Goal: Task Accomplishment & Management: Use online tool/utility

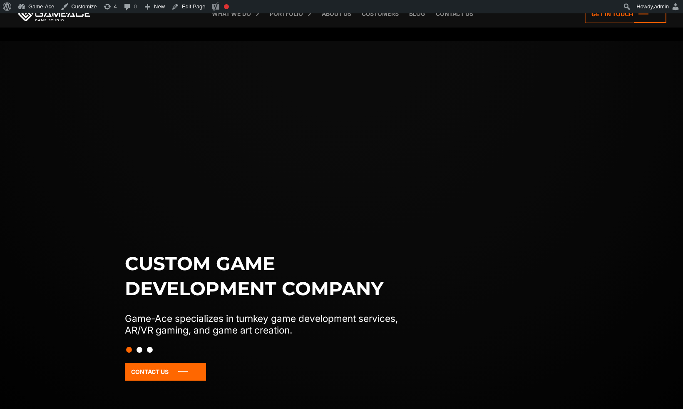
click at [0, 0] on link "Team Extension" at bounding box center [0, 0] width 0 height 0
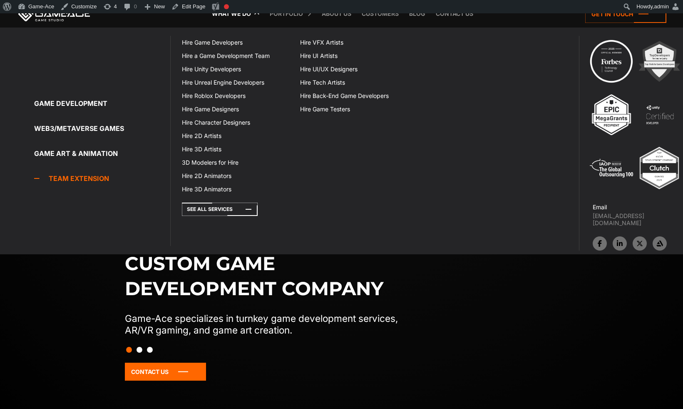
click at [73, 179] on link "Team Extension" at bounding box center [102, 178] width 136 height 17
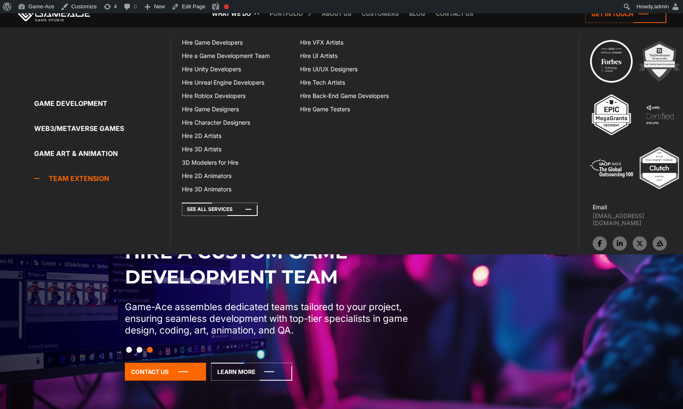
click at [90, 181] on link "Team Extension" at bounding box center [102, 178] width 136 height 17
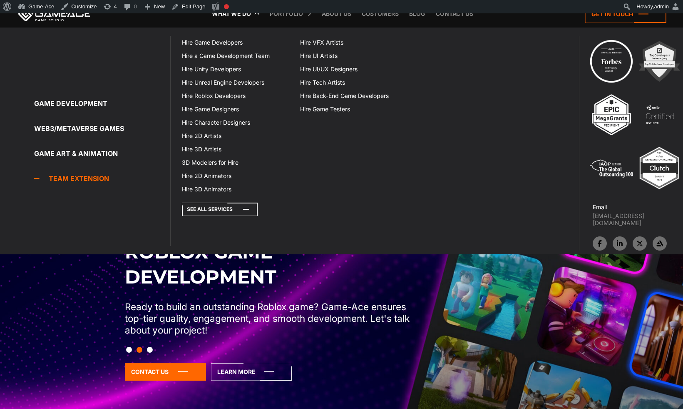
click at [222, 209] on icon at bounding box center [220, 208] width 76 height 13
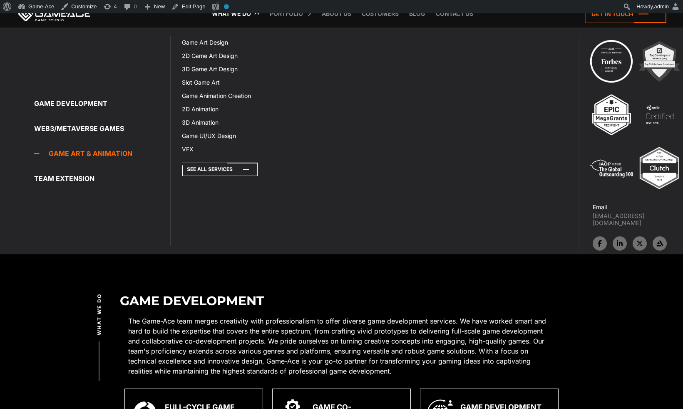
click at [207, 171] on icon at bounding box center [220, 168] width 76 height 13
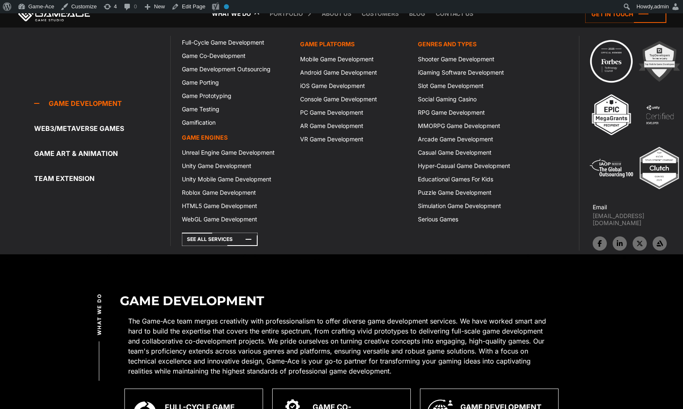
click at [243, 15] on link "What we do" at bounding box center [231, 13] width 47 height 27
click at [241, 15] on link "What we do" at bounding box center [231, 13] width 47 height 27
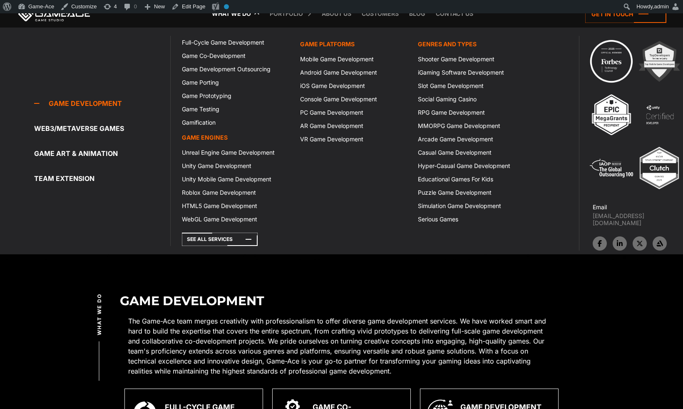
click at [241, 15] on link "What we do" at bounding box center [231, 13] width 47 height 27
click at [240, 17] on link "What we do" at bounding box center [231, 13] width 47 height 27
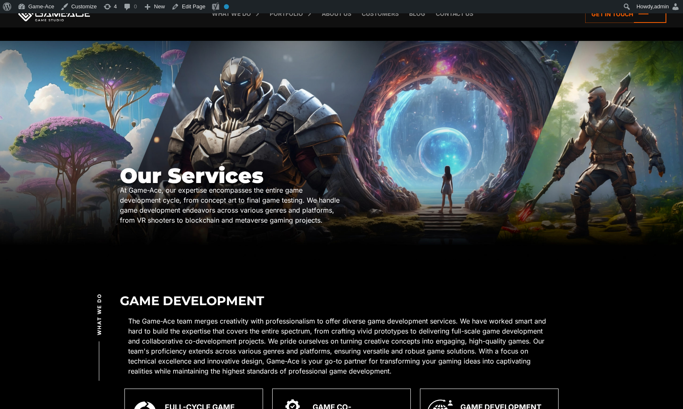
click at [386, 350] on p "The Game-Ace team merges creativity with professionalism to offer diverse game …" at bounding box center [341, 346] width 427 height 60
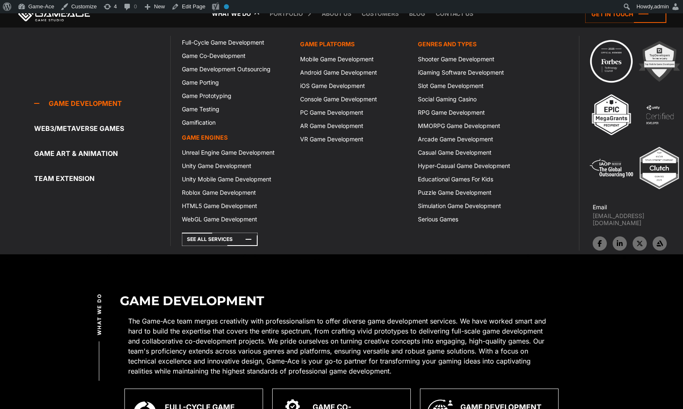
click at [240, 15] on link "What we do" at bounding box center [231, 13] width 47 height 27
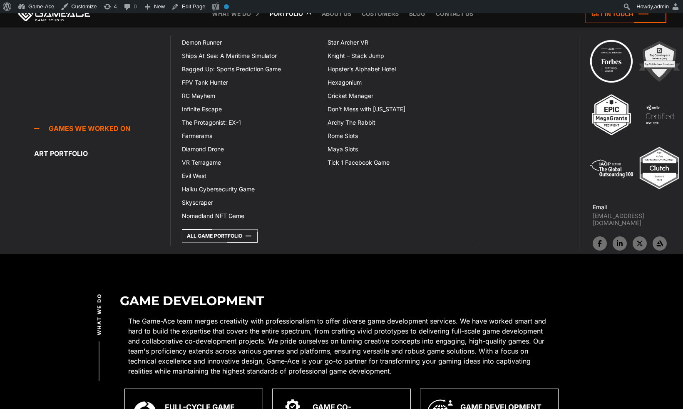
click at [302, 15] on link "Portfolio" at bounding box center [287, 13] width 42 height 27
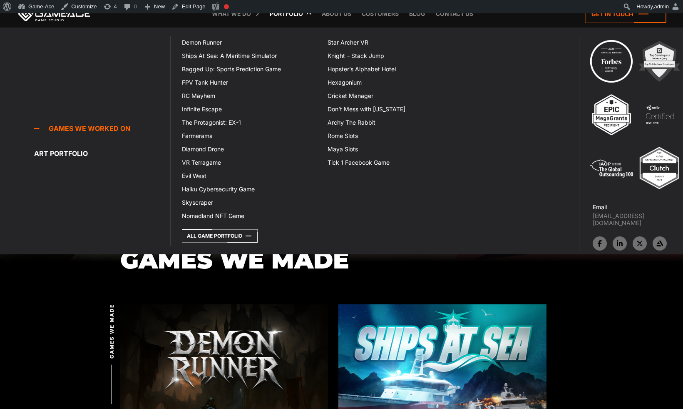
click at [287, 18] on link "Portfolio" at bounding box center [287, 13] width 42 height 27
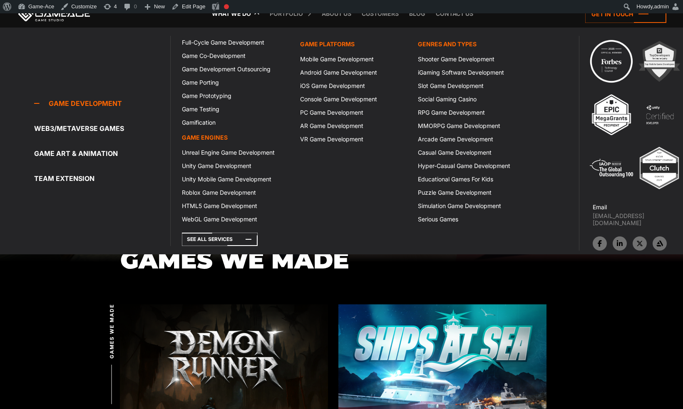
click at [235, 17] on link "What we do" at bounding box center [231, 13] width 47 height 27
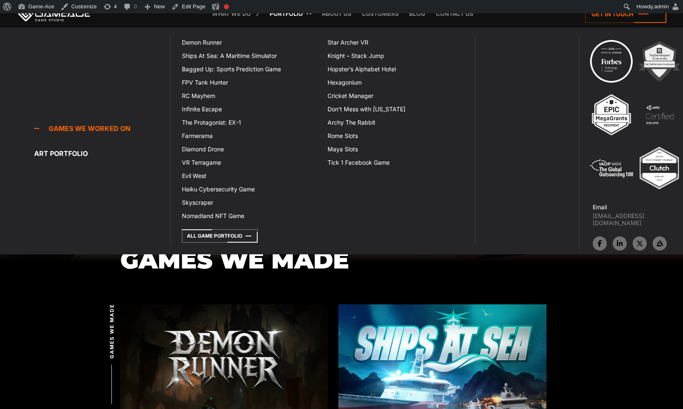
click at [283, 17] on link "Portfolio" at bounding box center [287, 13] width 42 height 27
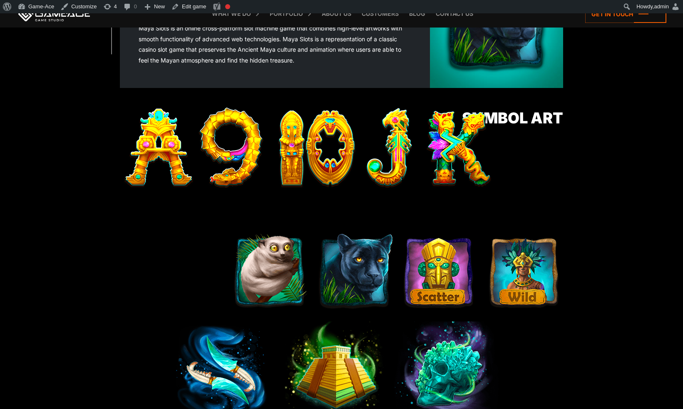
scroll to position [343, 0]
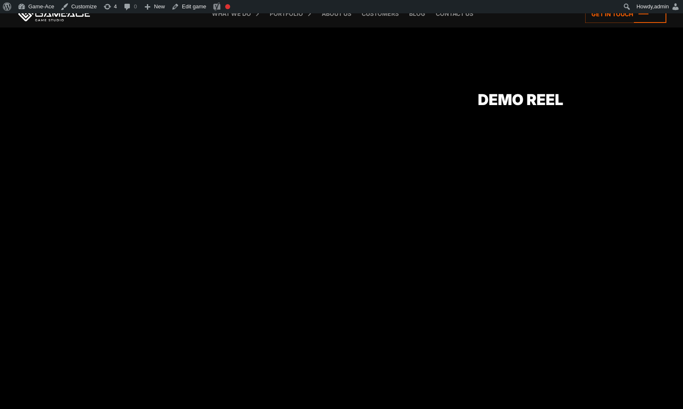
scroll to position [955, 0]
drag, startPoint x: 496, startPoint y: 169, endPoint x: 498, endPoint y: 162, distance: 6.8
click at [498, 162] on div "Games we made Back to top Reveal The Secrets of Ancient Maya Maya Slots is an o…" at bounding box center [342, 129] width 444 height 1478
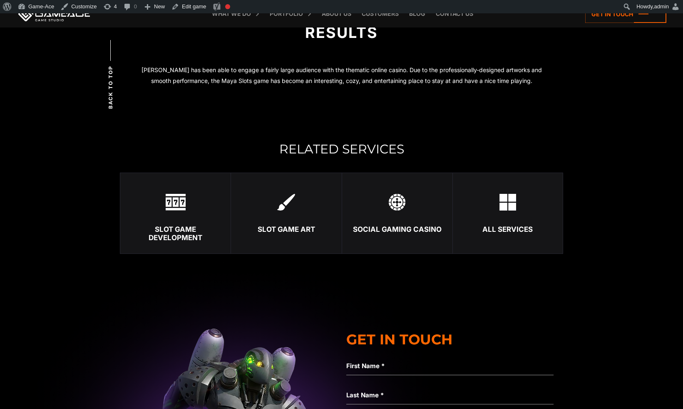
scroll to position [1768, 0]
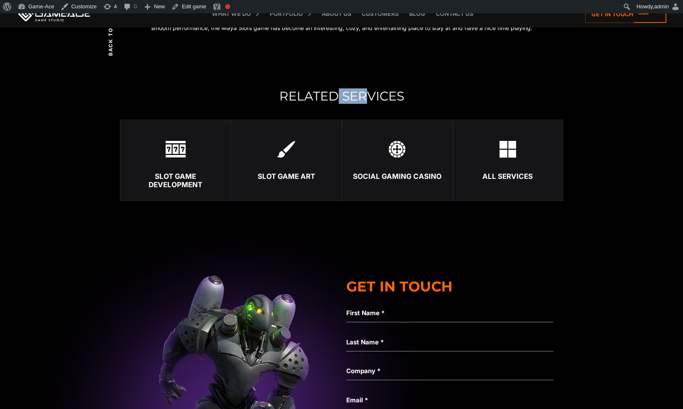
drag, startPoint x: 338, startPoint y: 101, endPoint x: 367, endPoint y: 97, distance: 29.1
click at [367, 97] on h2 "Related Services" at bounding box center [342, 96] width 444 height 14
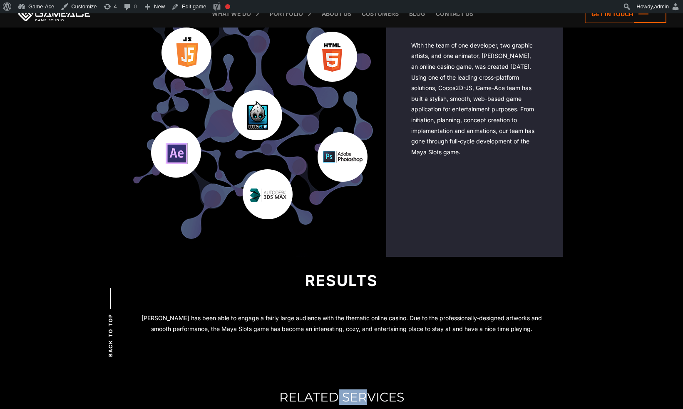
scroll to position [1462, 0]
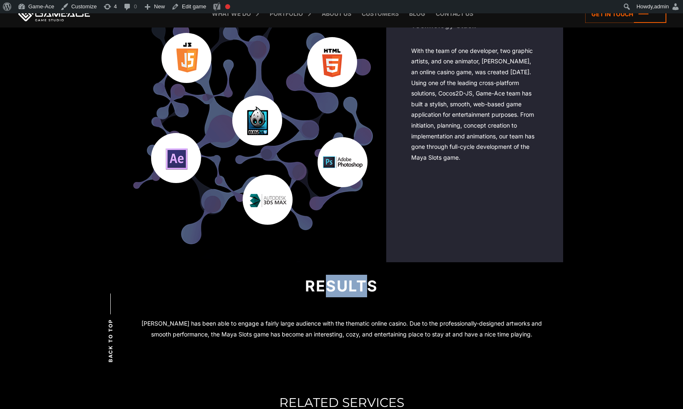
drag, startPoint x: 329, startPoint y: 285, endPoint x: 363, endPoint y: 289, distance: 33.9
click at [363, 289] on div "Results" at bounding box center [342, 285] width 444 height 22
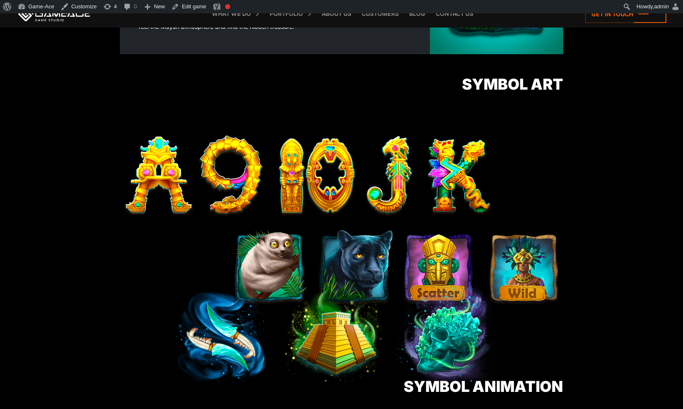
scroll to position [40, 0]
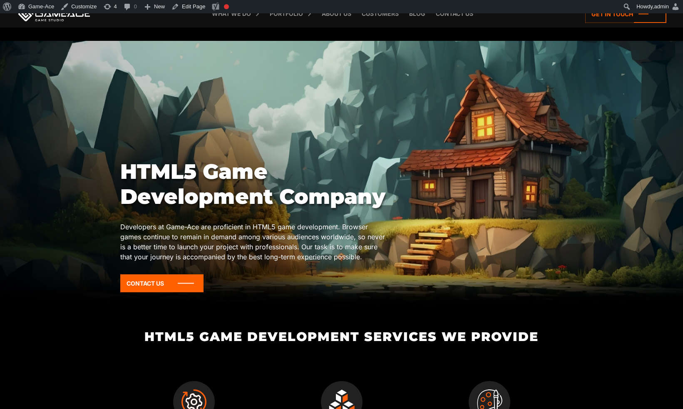
click at [300, 191] on h1 "HTML5 Game Development Company" at bounding box center [253, 184] width 266 height 50
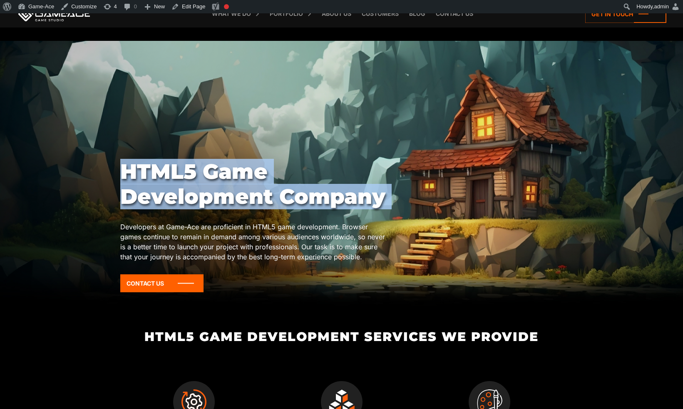
click at [300, 191] on h1 "HTML5 Game Development Company" at bounding box center [253, 184] width 266 height 50
copy div "HTML5 Game Development Company"
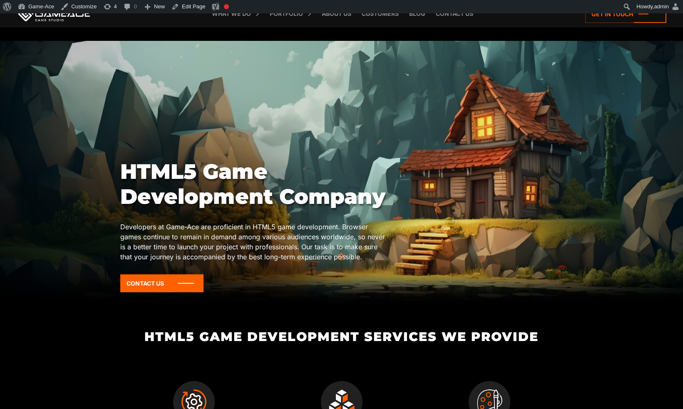
click at [311, 137] on div at bounding box center [341, 177] width 683 height 273
click at [198, 175] on h1 "HTML5 Game Development Company" at bounding box center [253, 184] width 266 height 50
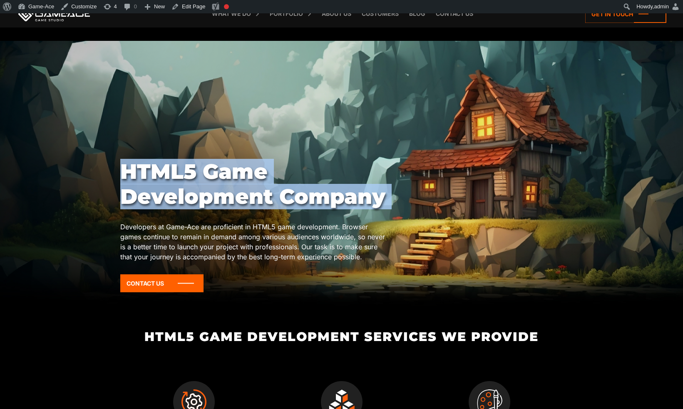
click at [198, 175] on h1 "HTML5 Game Development Company" at bounding box center [253, 184] width 266 height 50
click at [175, 175] on h1 "HTML5 Game Development Company" at bounding box center [253, 184] width 266 height 50
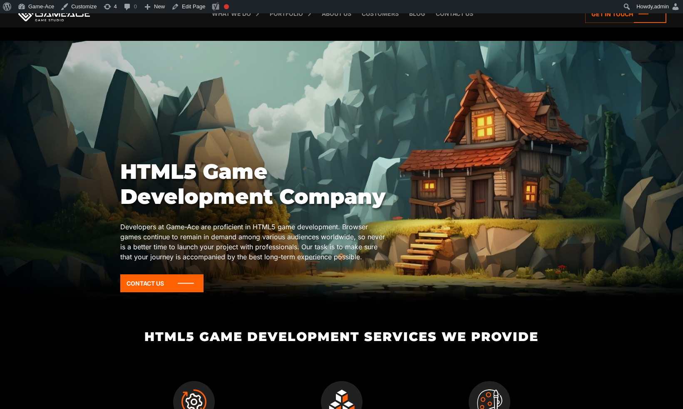
click at [161, 178] on h1 "HTML5 Game Development Company" at bounding box center [253, 184] width 266 height 50
copy h1 "HTML5"
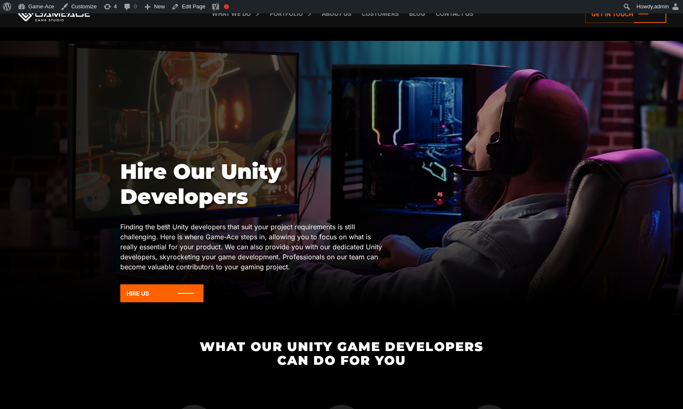
click at [196, 172] on h1 "Hire Our Unity Developers" at bounding box center [253, 184] width 266 height 50
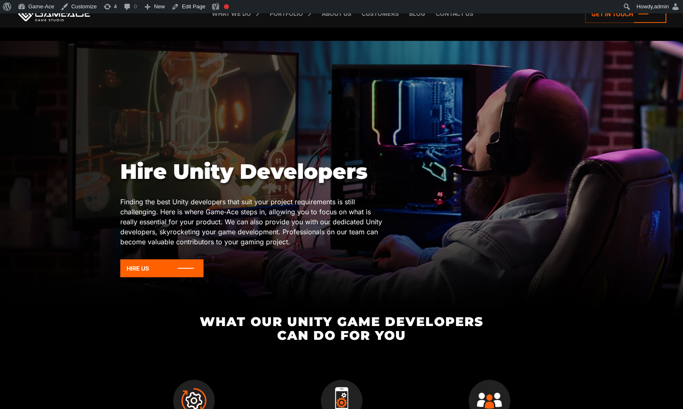
click at [274, 180] on h1 "Hire Unity Developers" at bounding box center [253, 171] width 266 height 25
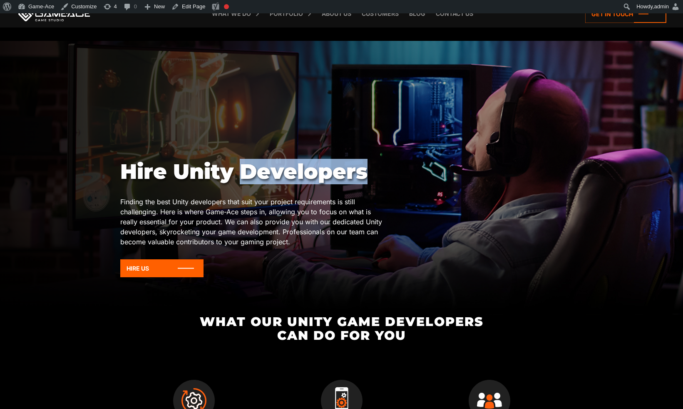
click at [274, 180] on h1 "Hire Unity Developers" at bounding box center [253, 171] width 266 height 25
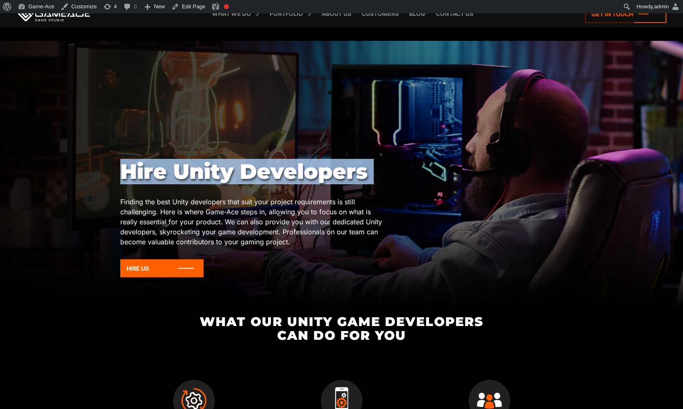
click at [274, 180] on h1 "Hire Unity Developers" at bounding box center [253, 171] width 266 height 25
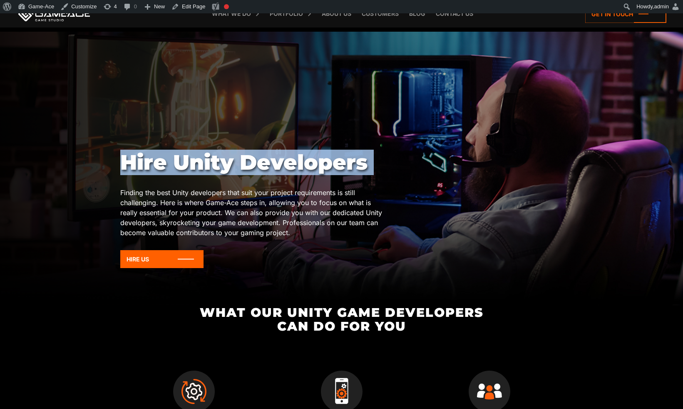
scroll to position [29, 0]
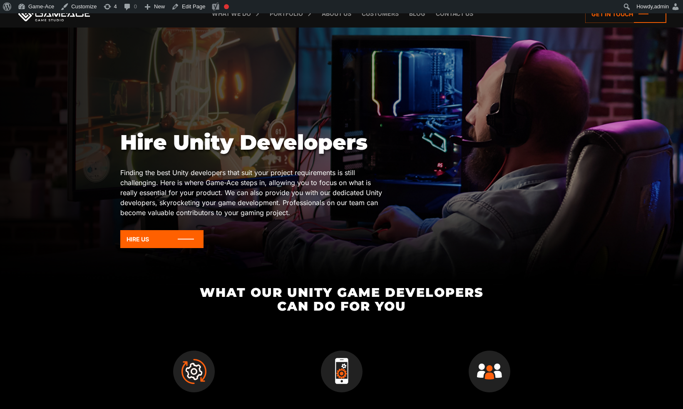
click at [274, 178] on p "Finding the best Unity developers that suit your project requirements is still …" at bounding box center [253, 192] width 266 height 50
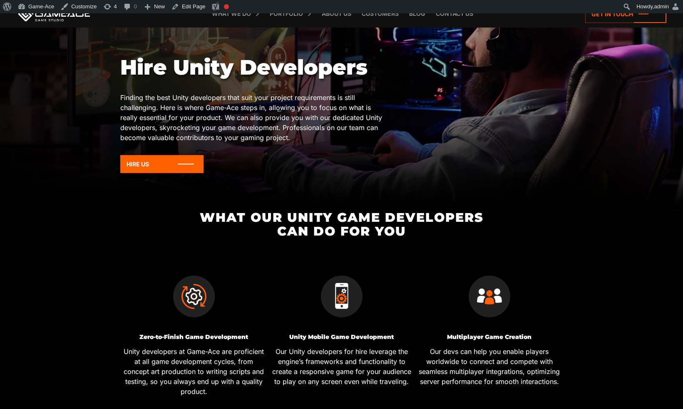
scroll to position [108, 0]
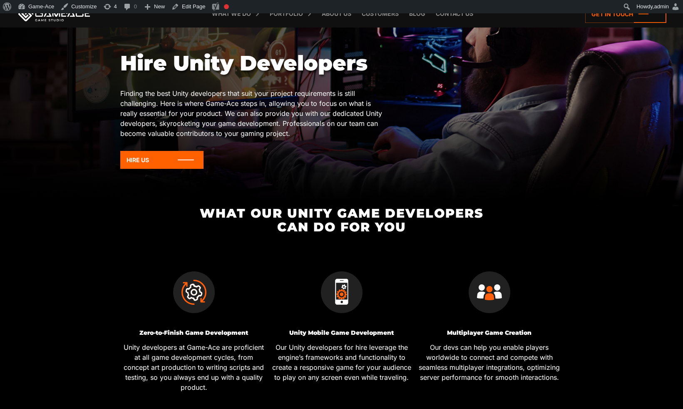
click at [273, 212] on h2 "What Our Unity Game Developers Can Do for You" at bounding box center [342, 219] width 444 height 27
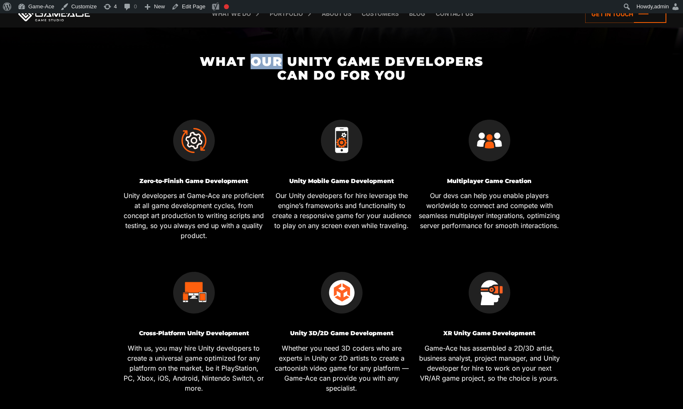
scroll to position [0, 0]
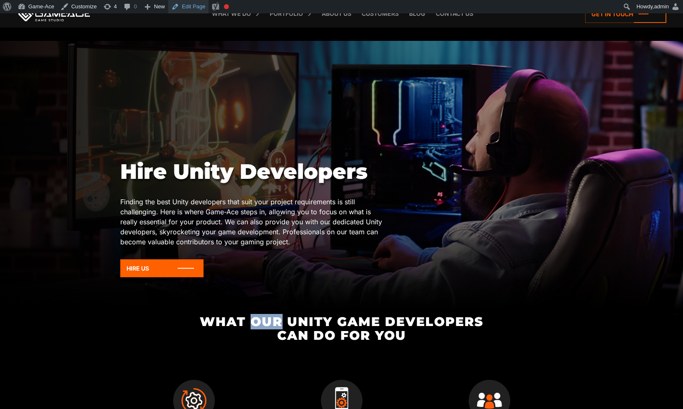
drag, startPoint x: 202, startPoint y: 5, endPoint x: 328, endPoint y: 4, distance: 126.2
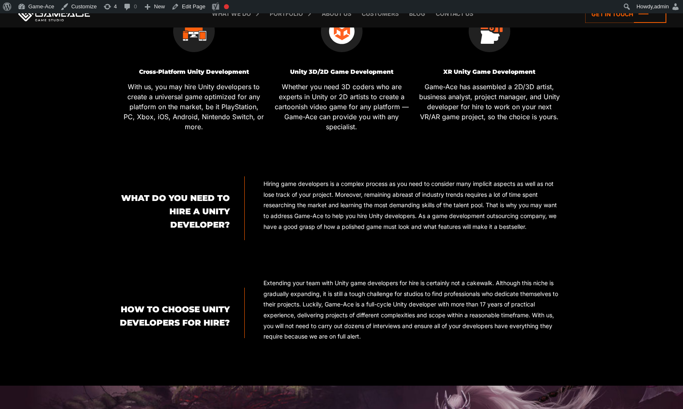
click at [229, 216] on h2 "What Do You Need To Hire a Unity Developer?" at bounding box center [175, 211] width 110 height 40
click at [212, 209] on h2 "What Do You Need To Hire a Unity Developer?" at bounding box center [175, 211] width 110 height 40
click at [199, 214] on h2 "What Do You Need To Hire a Unity Developer?" at bounding box center [175, 211] width 110 height 40
drag, startPoint x: 180, startPoint y: 317, endPoint x: 208, endPoint y: 328, distance: 30.5
click at [208, 328] on h2 "How To Choose Unity Developers For Hire?" at bounding box center [175, 315] width 110 height 27
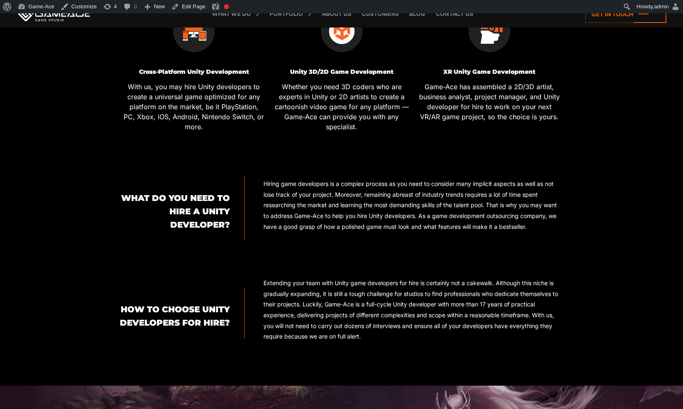
click at [218, 329] on h2 "How To Choose Unity Developers For Hire?" at bounding box center [175, 315] width 110 height 27
drag, startPoint x: 211, startPoint y: 315, endPoint x: 224, endPoint y: 331, distance: 20.4
click at [224, 329] on h2 "How To Choose Unity Developers For Hire?" at bounding box center [175, 315] width 110 height 27
click at [198, 322] on h2 "How To Choose Unity Developers For Hire?" at bounding box center [175, 315] width 110 height 27
drag, startPoint x: 211, startPoint y: 309, endPoint x: 225, endPoint y: 327, distance: 22.2
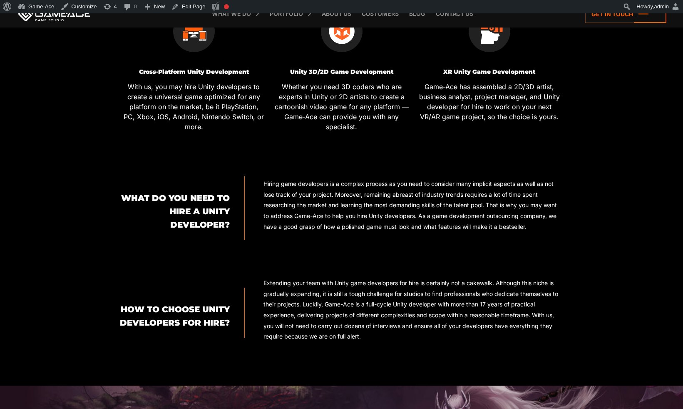
click at [225, 327] on h2 "How To Choose Unity Developers For Hire?" at bounding box center [175, 315] width 110 height 27
copy h2 "Unity Developers For Hire"
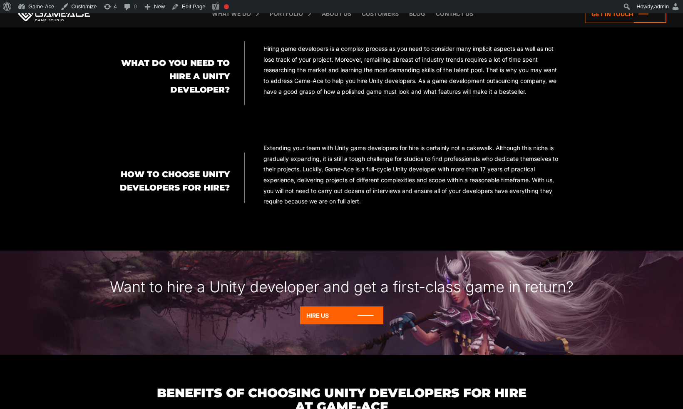
scroll to position [677, 0]
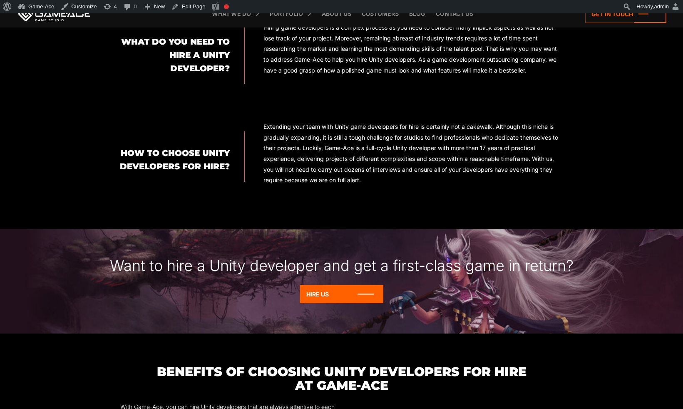
click at [195, 158] on h2 "How To Choose Unity Developers For Hire?" at bounding box center [175, 159] width 110 height 27
copy div "How To Choose Unity Developers For Hire?"
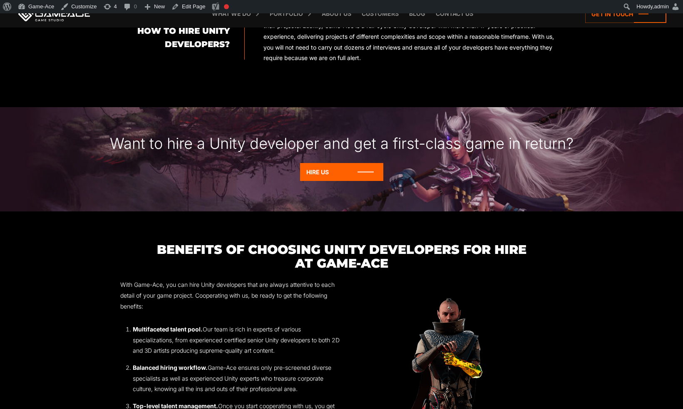
scroll to position [810, 0]
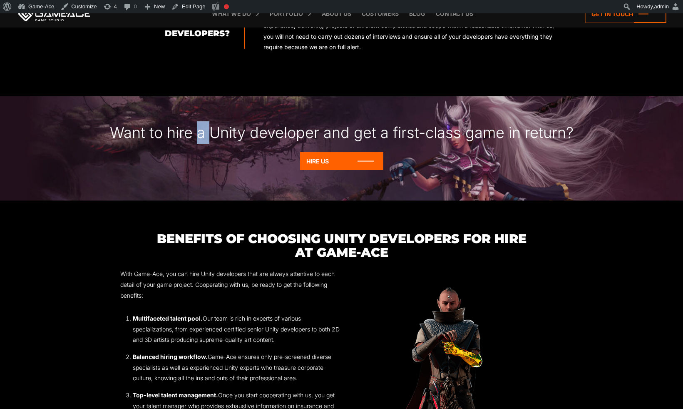
drag, startPoint x: 195, startPoint y: 135, endPoint x: 214, endPoint y: 135, distance: 19.2
click at [214, 135] on div "Want to hire a Unity developer and get a first-class game in return?" at bounding box center [341, 124] width 683 height 56
click at [224, 139] on div "Want to hire a Unity developer and get a first-class game in return?" at bounding box center [341, 124] width 683 height 56
drag, startPoint x: 334, startPoint y: 134, endPoint x: 249, endPoint y: 133, distance: 84.5
click at [249, 133] on div "Want to hire a Unity developer and get a first-class game in return?" at bounding box center [341, 124] width 683 height 56
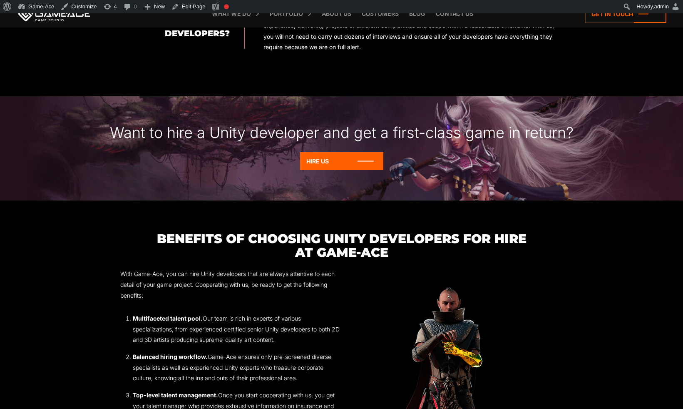
click at [224, 132] on div "Want to hire a Unity developer and get a first-class game in return?" at bounding box center [341, 124] width 683 height 56
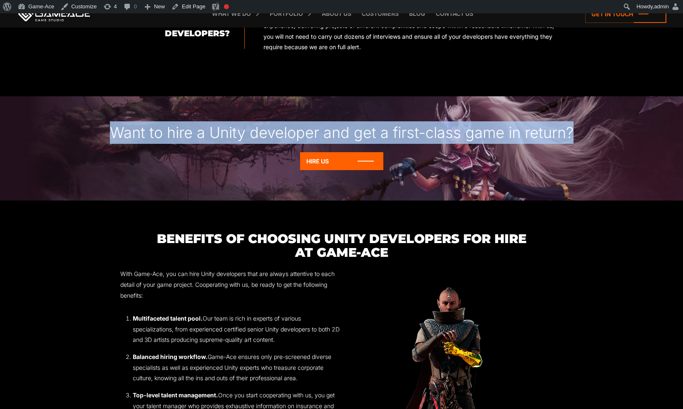
click at [224, 132] on div "Want to hire a Unity developer and get a first-class game in return?" at bounding box center [341, 124] width 683 height 56
copy div "Want to hire a Unity developer and get a first-class game in return?"
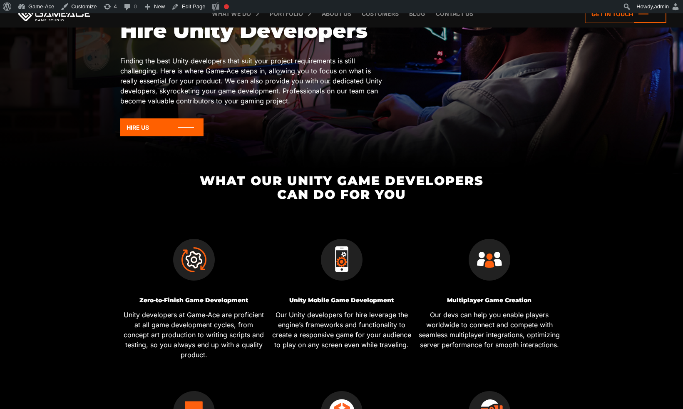
scroll to position [0, 0]
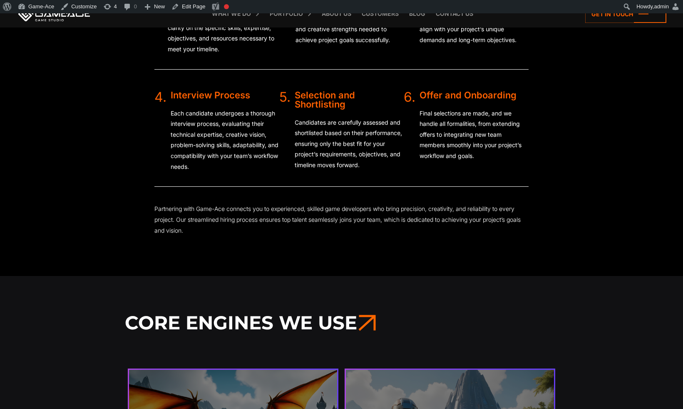
scroll to position [2030, 0]
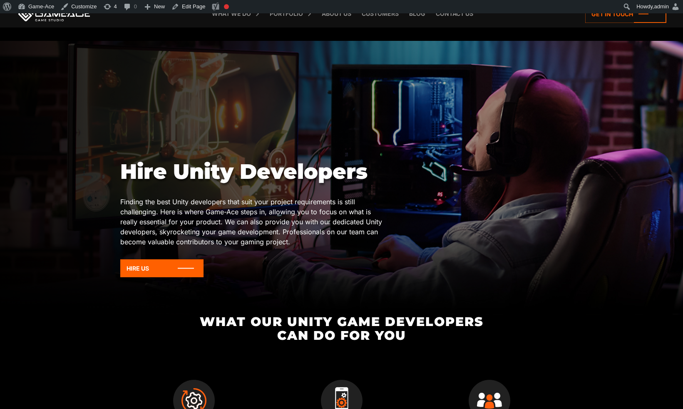
click at [245, 172] on h1 "Hire Unity Developers" at bounding box center [253, 171] width 266 height 25
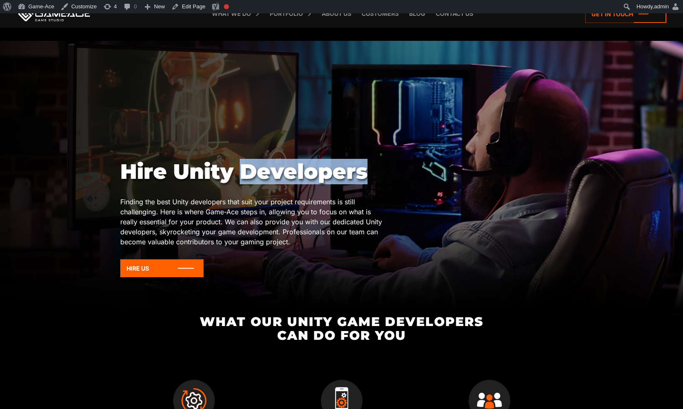
click at [245, 172] on h1 "Hire Unity Developers" at bounding box center [253, 171] width 266 height 25
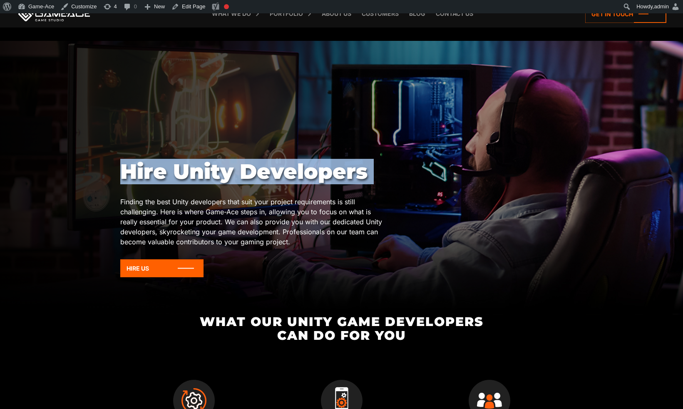
click at [245, 172] on h1 "Hire Unity Developers" at bounding box center [253, 171] width 266 height 25
copy div "Hire Unity Developers"
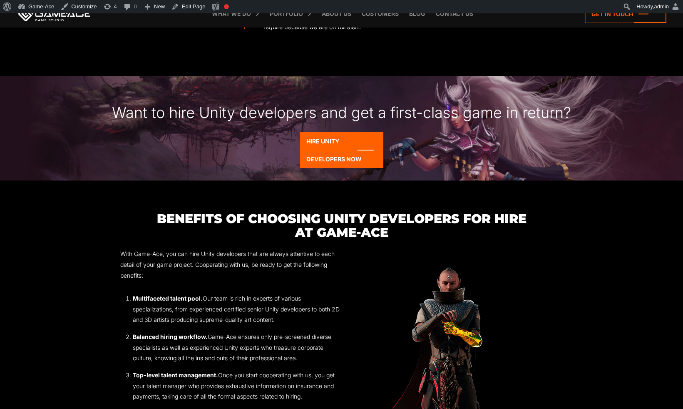
scroll to position [747, 0]
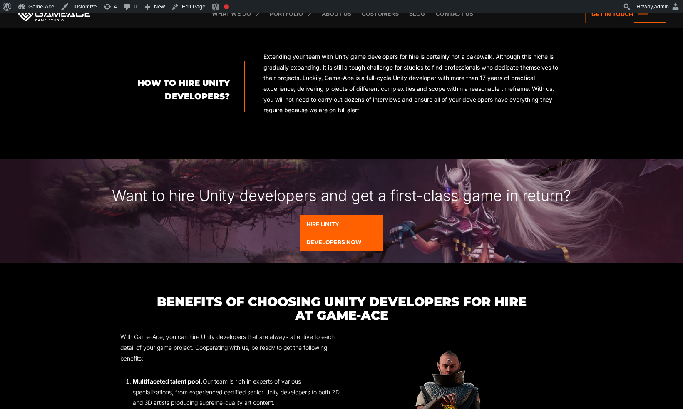
click at [490, 198] on div "Want to hire Unity developers and get a first-class game in return?" at bounding box center [341, 187] width 683 height 56
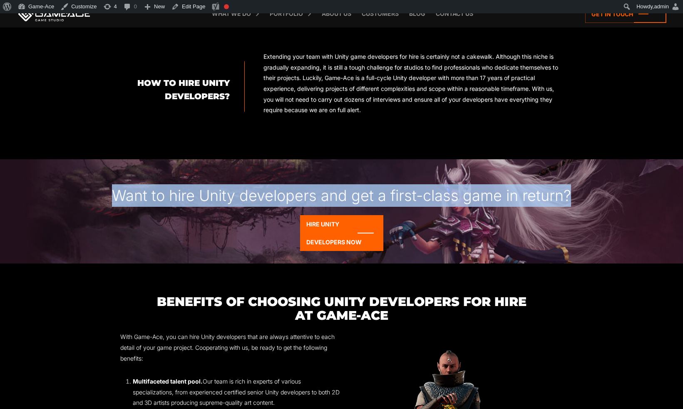
click at [490, 198] on div "Want to hire Unity developers and get a first-class game in return?" at bounding box center [341, 187] width 683 height 56
copy div "Want to hire Unity developers and get a first-class game in return?"
click at [491, 203] on div "Want to hire Unity developers and get a first-class game in return?" at bounding box center [341, 187] width 683 height 56
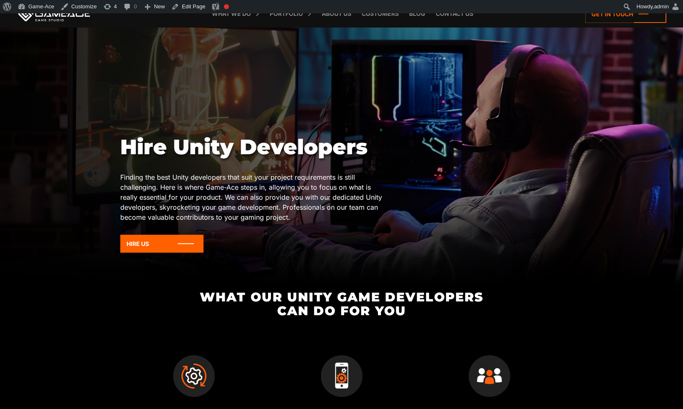
scroll to position [0, 0]
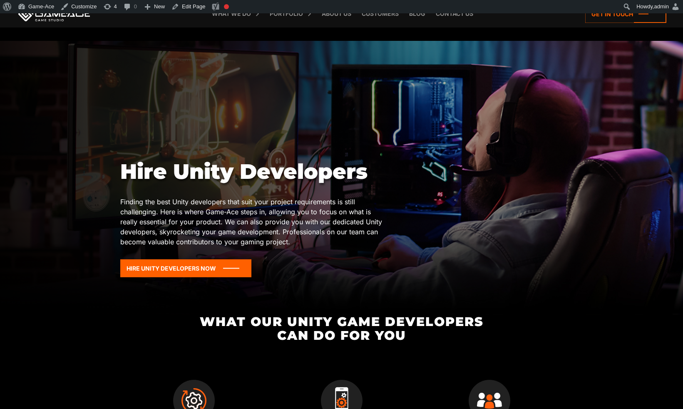
click at [249, 175] on h1 "Hire Unity Developers" at bounding box center [253, 171] width 266 height 25
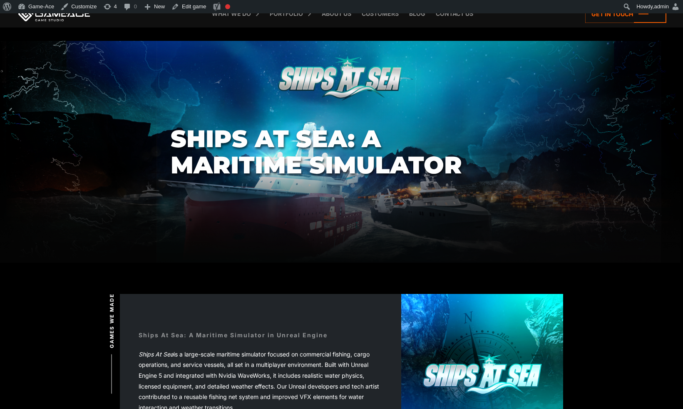
scroll to position [233, 0]
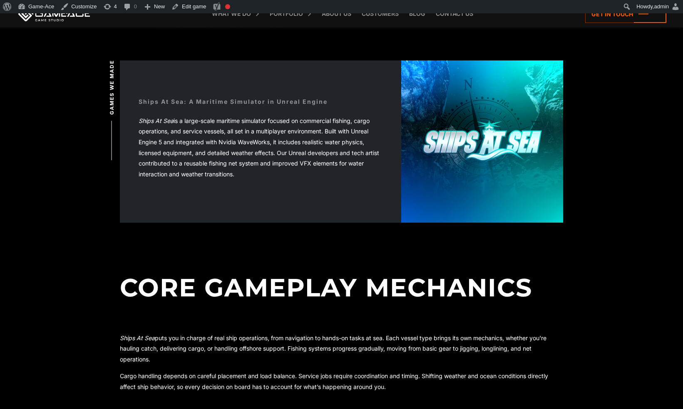
drag, startPoint x: 158, startPoint y: 195, endPoint x: 202, endPoint y: 193, distance: 44.2
click at [202, 193] on div "Ships At Sea: A Maritime Simulator in Unreal Engine Ships At Sea is a large-sca…" at bounding box center [261, 141] width 282 height 126
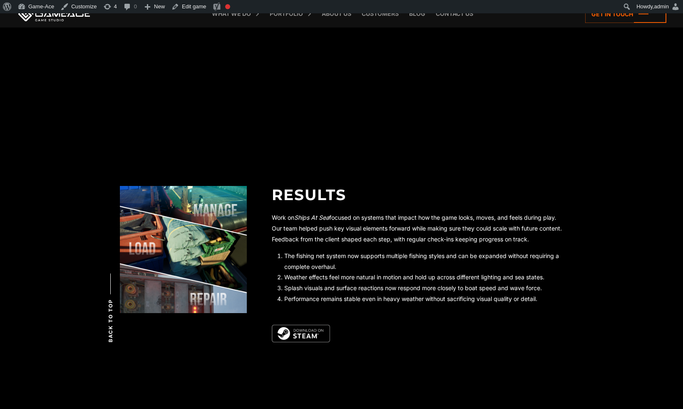
scroll to position [1965, 0]
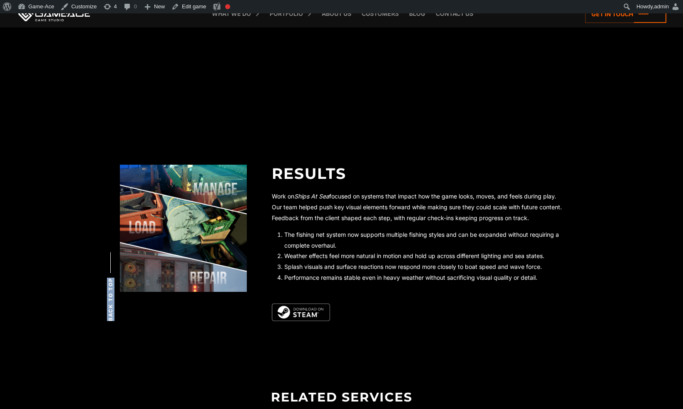
drag, startPoint x: 108, startPoint y: 318, endPoint x: 141, endPoint y: 302, distance: 36.1
click at [112, 278] on span "Back to top" at bounding box center [110, 298] width 7 height 43
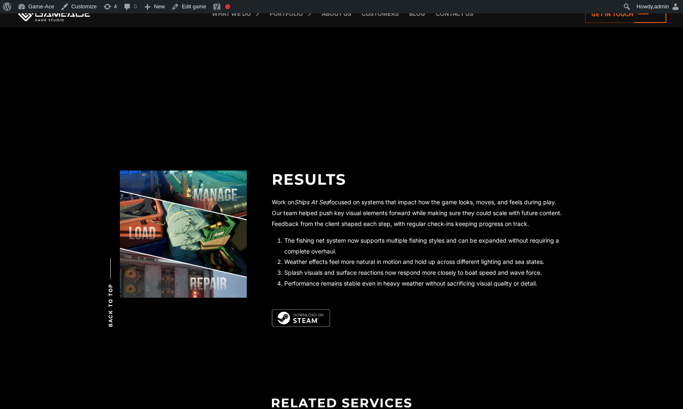
click at [157, 309] on div "RESULTS Work on Ships At Sea focused on systems that impact how the game looks,…" at bounding box center [342, 248] width 444 height 156
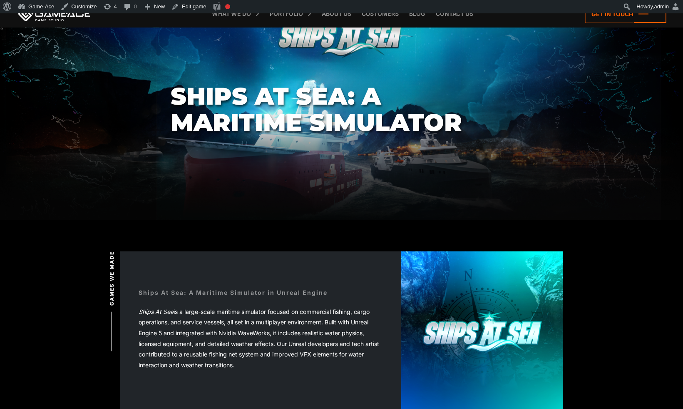
scroll to position [0, 0]
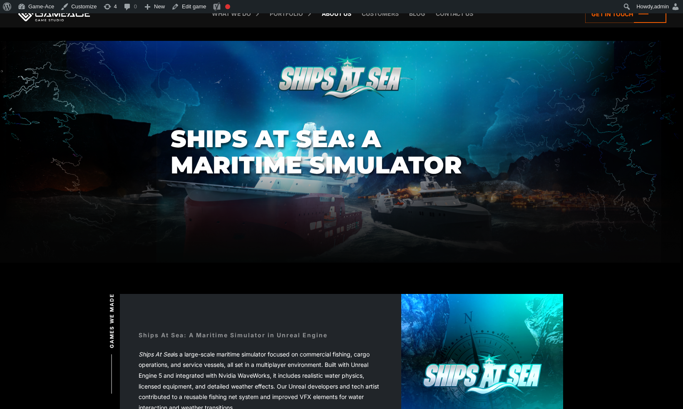
click at [334, 16] on link "About Us" at bounding box center [337, 13] width 38 height 27
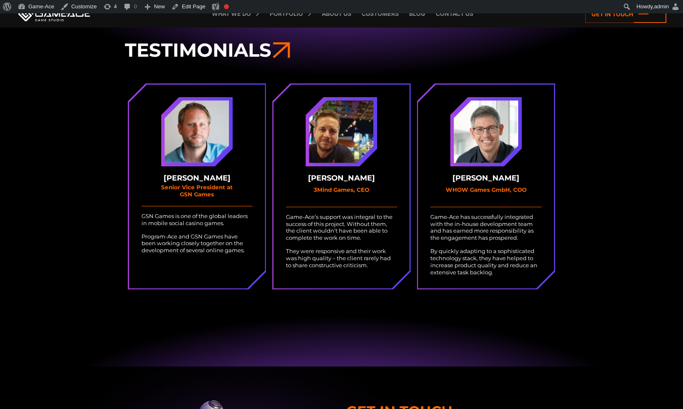
scroll to position [2369, 0]
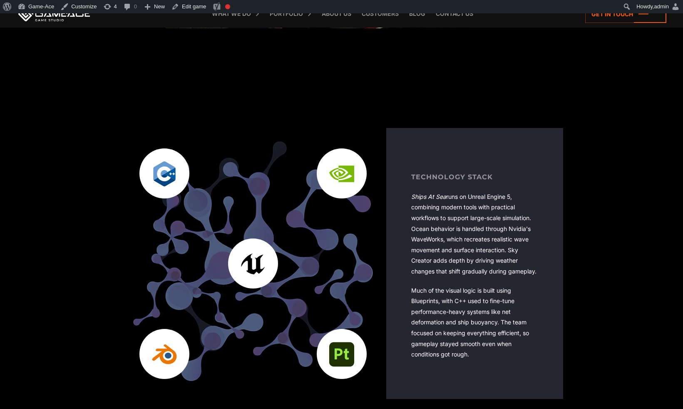
scroll to position [1394, 0]
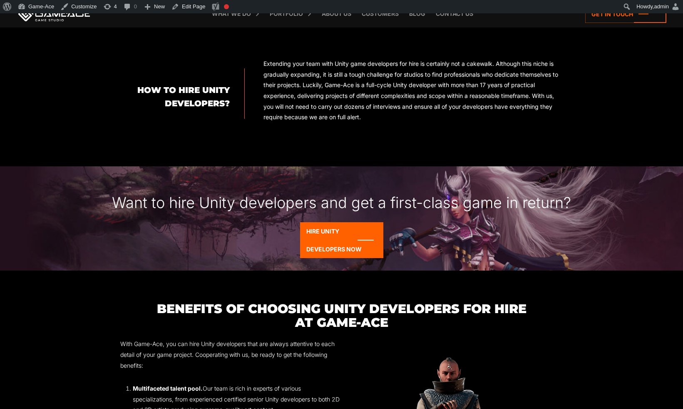
scroll to position [763, 0]
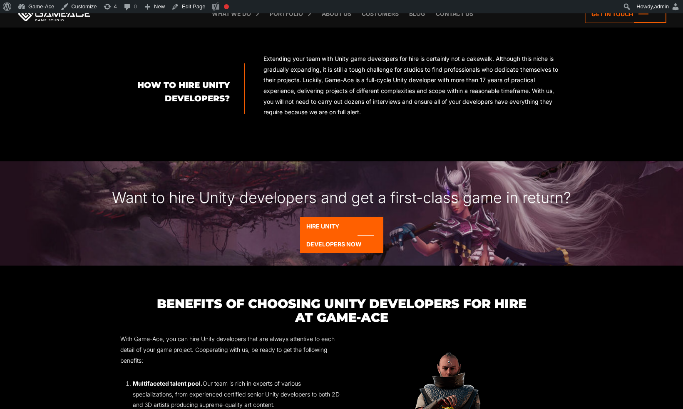
click at [463, 202] on div "Want to hire Unity developers and get a first-class game in return?" at bounding box center [341, 189] width 683 height 56
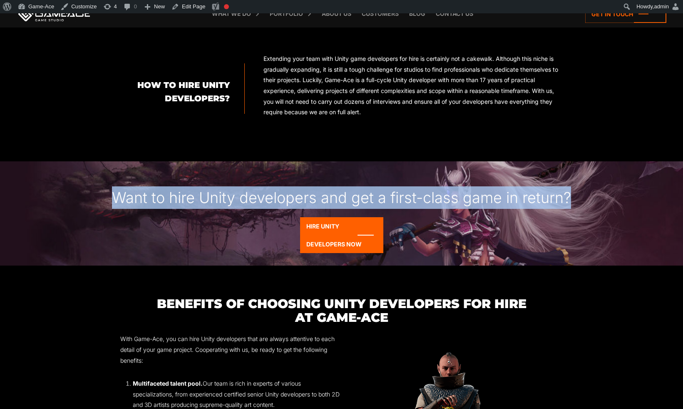
click at [463, 202] on div "Want to hire Unity developers and get a first-class game in return?" at bounding box center [341, 189] width 683 height 56
copy div "Want to hire Unity developers and get a first-class game in return?"
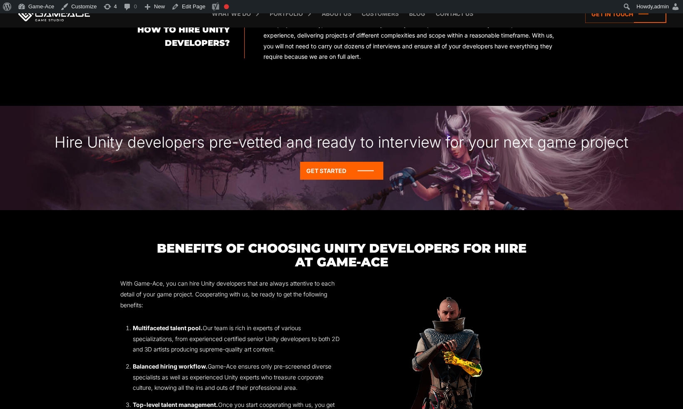
scroll to position [908, 0]
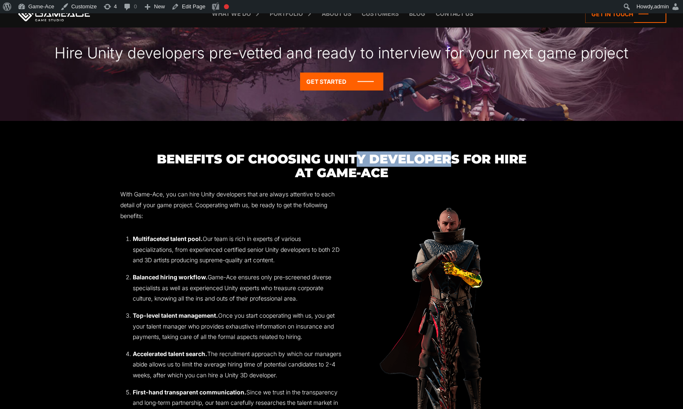
drag, startPoint x: 359, startPoint y: 162, endPoint x: 453, endPoint y: 162, distance: 93.7
click at [453, 162] on h3 "Benefits Of Choosing Unity Developers For Hire At Game-Ace" at bounding box center [341, 165] width 443 height 27
click at [438, 199] on div "With Game-Ace, you can hire Unity developers that are always attentive to each …" at bounding box center [341, 321] width 443 height 264
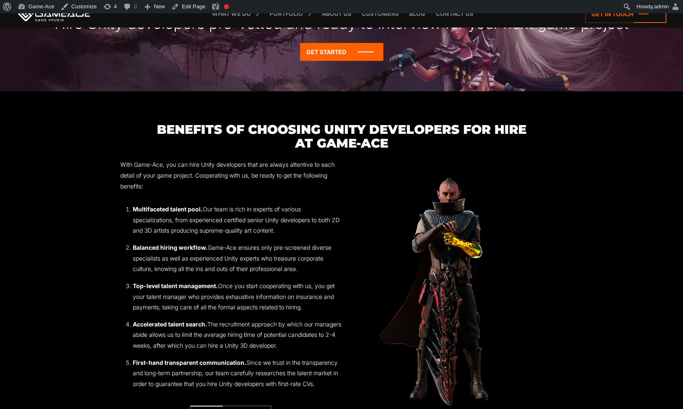
scroll to position [1034, 0]
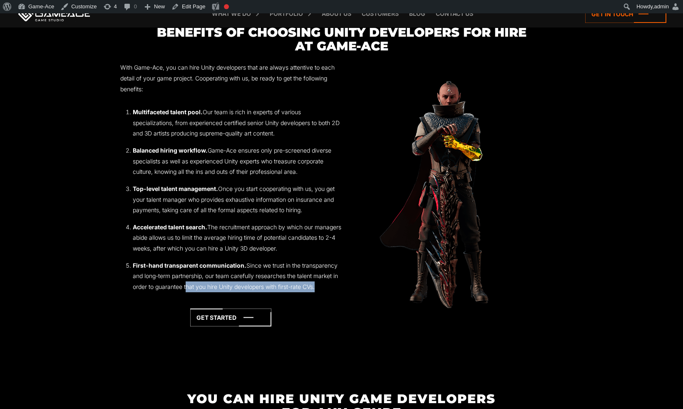
drag, startPoint x: 315, startPoint y: 289, endPoint x: 184, endPoint y: 285, distance: 130.8
click at [184, 285] on li "First-hand transparent communication. Since we trust in the transparency and lo…" at bounding box center [237, 276] width 209 height 32
copy li "that you hire Unity developers with first-rate CVs"
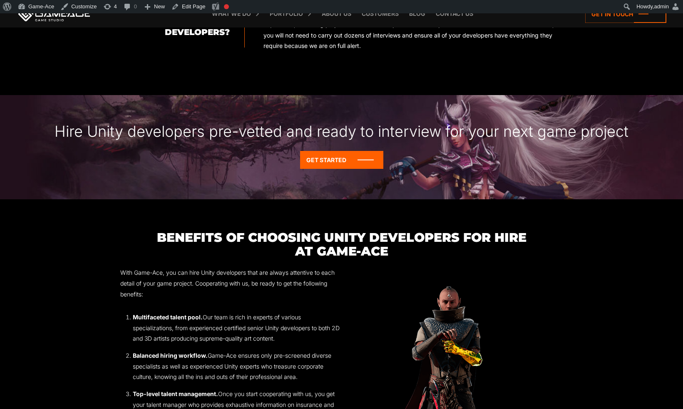
scroll to position [764, 0]
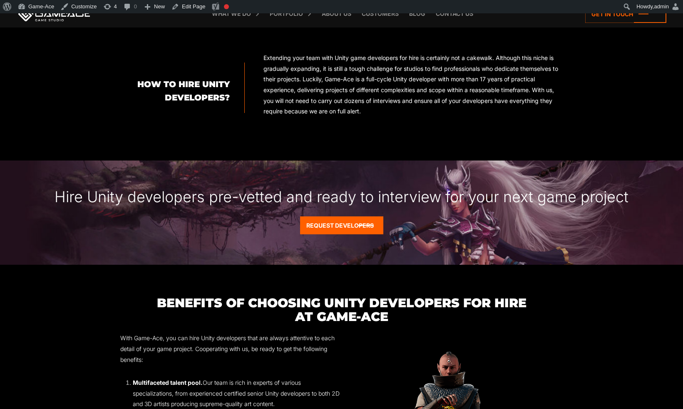
click at [430, 200] on div "Hire Unity developers pre-vetted and ready to interview for your next game proj…" at bounding box center [341, 188] width 683 height 56
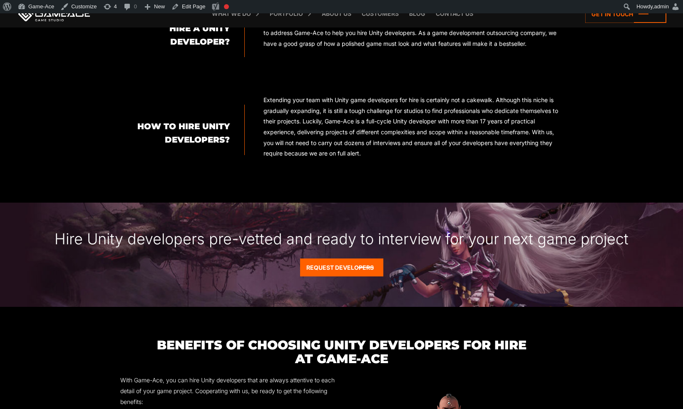
scroll to position [623, 0]
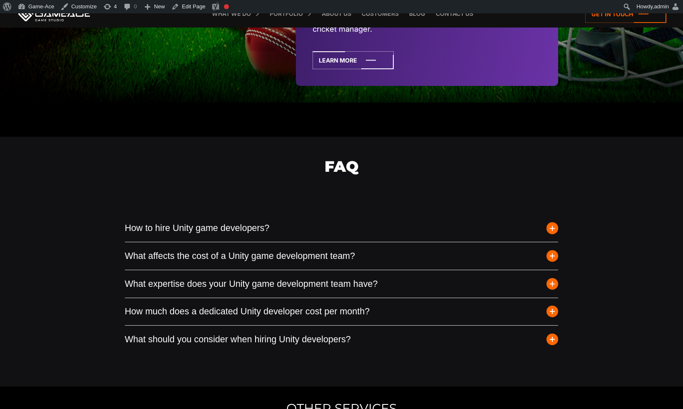
scroll to position [2215, 0]
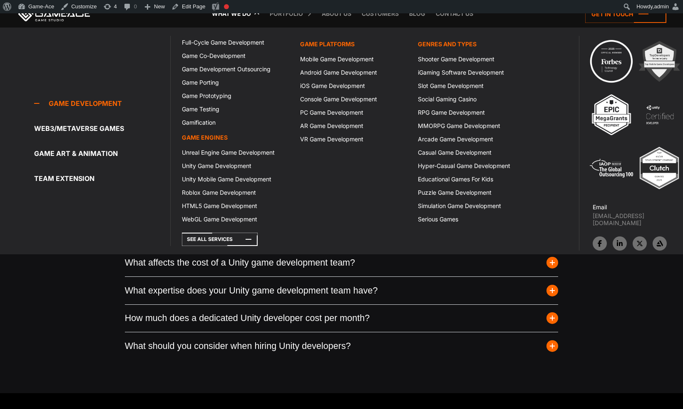
click at [241, 17] on link "What we do" at bounding box center [231, 13] width 47 height 27
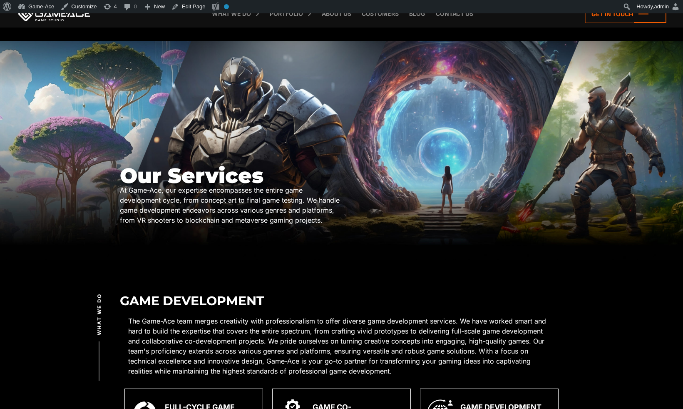
click at [56, 17] on link at bounding box center [54, 13] width 75 height 15
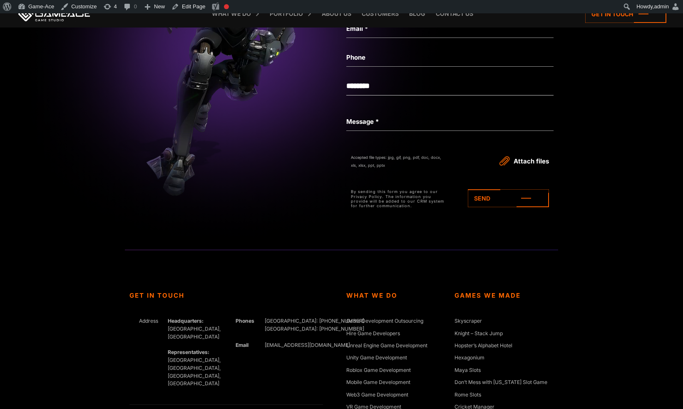
scroll to position [3828, 0]
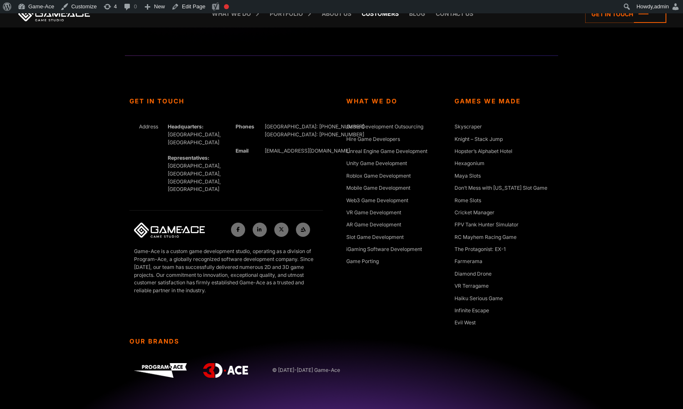
click at [383, 17] on link "Customers" at bounding box center [380, 13] width 45 height 27
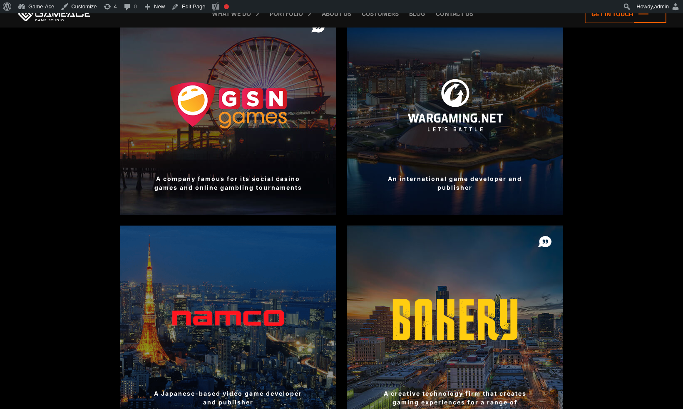
scroll to position [486, 0]
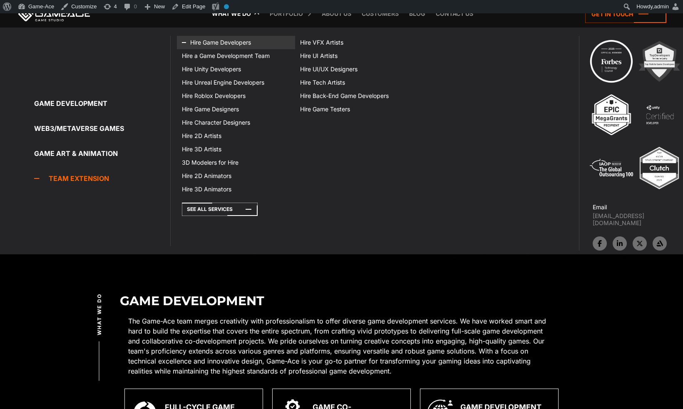
click at [214, 43] on link "Hire Game Developers" at bounding box center [236, 42] width 118 height 13
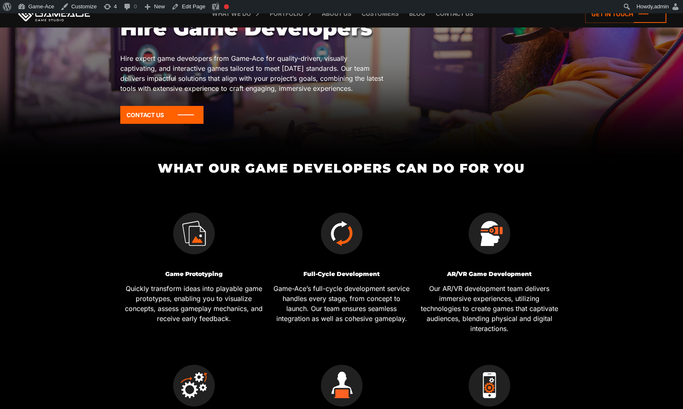
scroll to position [50, 0]
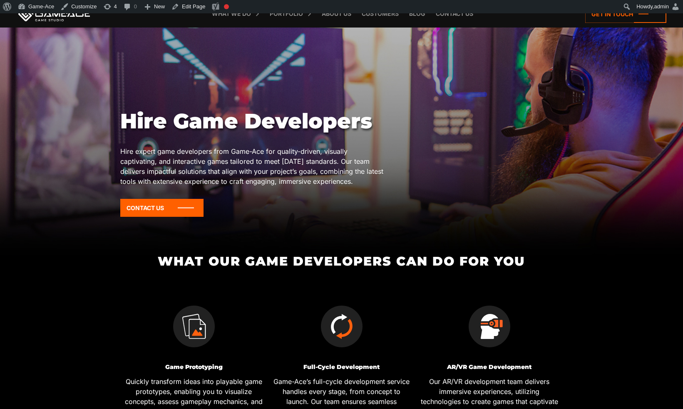
click at [146, 150] on p "Hire expert game developers from Game-Ace for quality-driven, visually captivat…" at bounding box center [253, 166] width 266 height 40
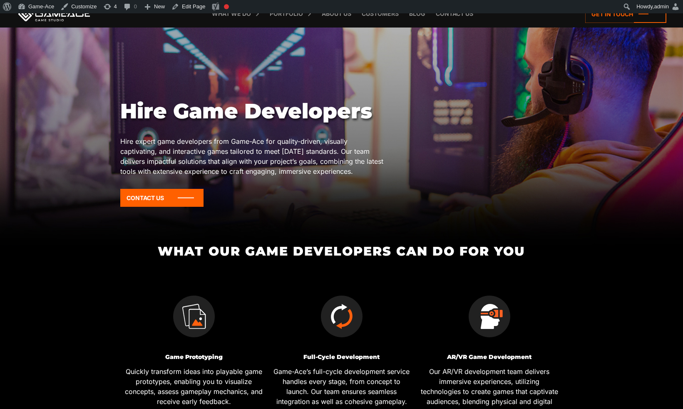
click at [306, 168] on p "Hire expert game developers from Game-Ace for quality-driven, visually captivat…" at bounding box center [253, 156] width 266 height 40
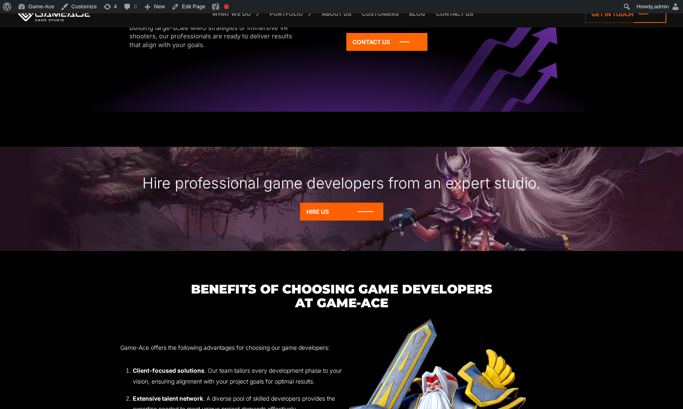
scroll to position [1209, 0]
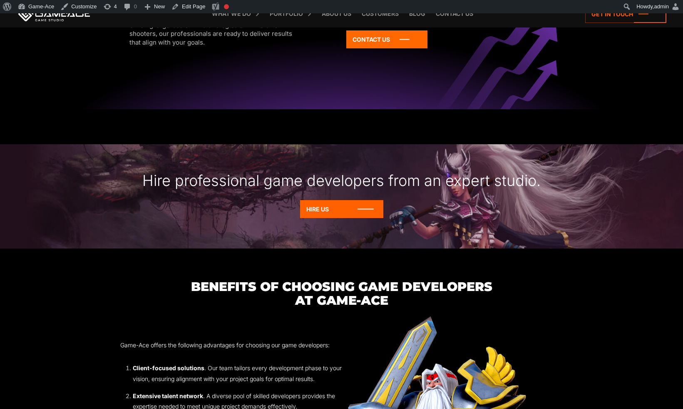
click at [401, 180] on div "Hire professional game developers from an expert studio." at bounding box center [341, 172] width 683 height 56
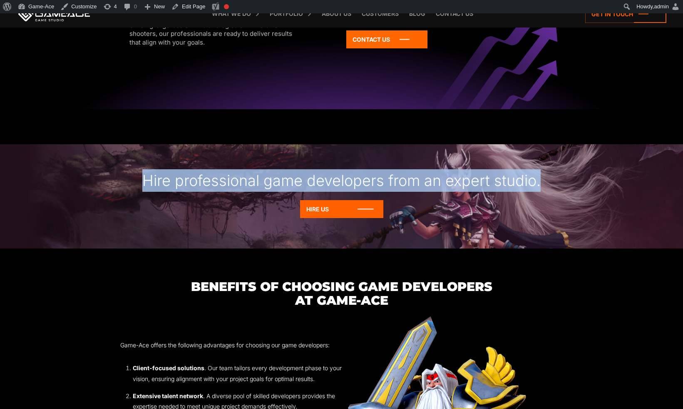
click at [401, 180] on div "Hire professional game developers from an expert studio." at bounding box center [341, 172] width 683 height 56
copy div "Hire professional game developers from an expert studio."
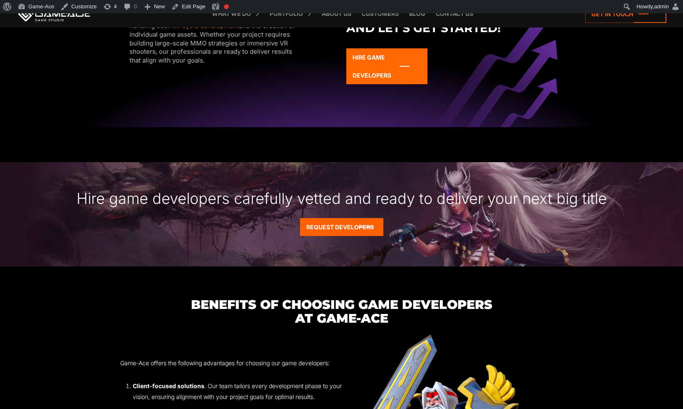
click at [292, 202] on div "Hire game developers carefully vetted and ready to deliver your next big title" at bounding box center [341, 190] width 683 height 56
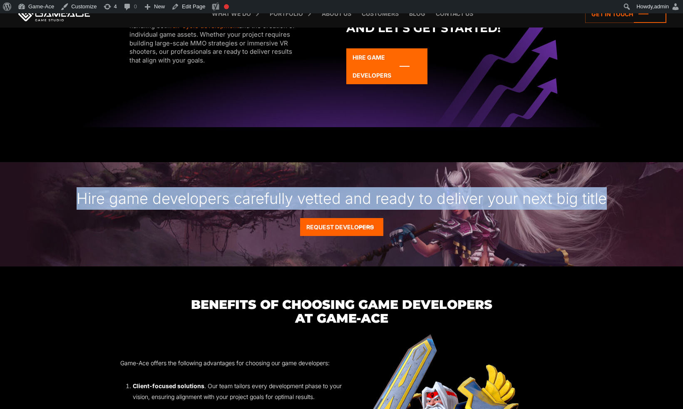
click at [292, 202] on div "Hire game developers carefully vetted and ready to deliver your next big title" at bounding box center [341, 190] width 683 height 56
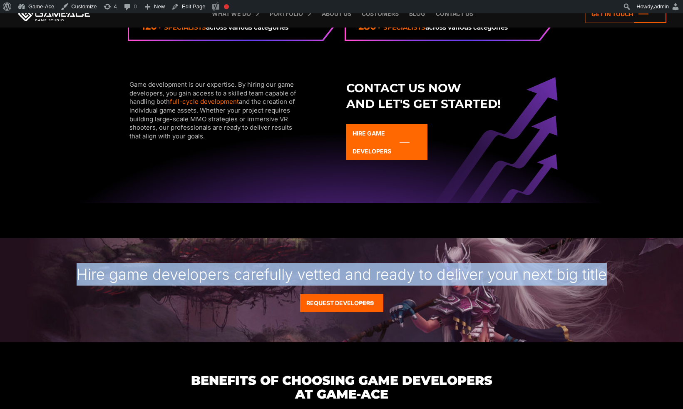
scroll to position [974, 0]
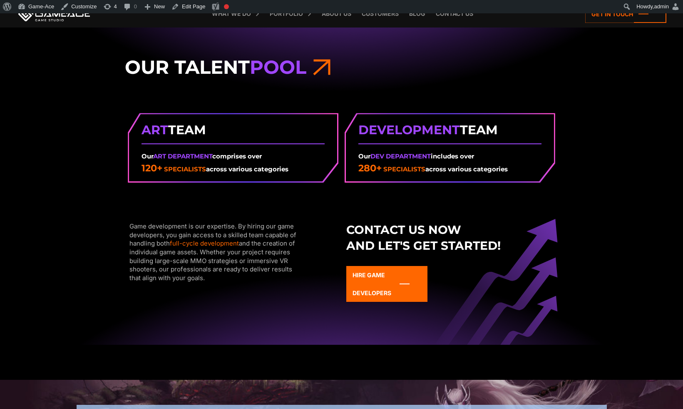
drag, startPoint x: 373, startPoint y: 226, endPoint x: 414, endPoint y: 233, distance: 41.4
click at [414, 233] on strong "Contact us now and let's get started!" at bounding box center [450, 237] width 207 height 31
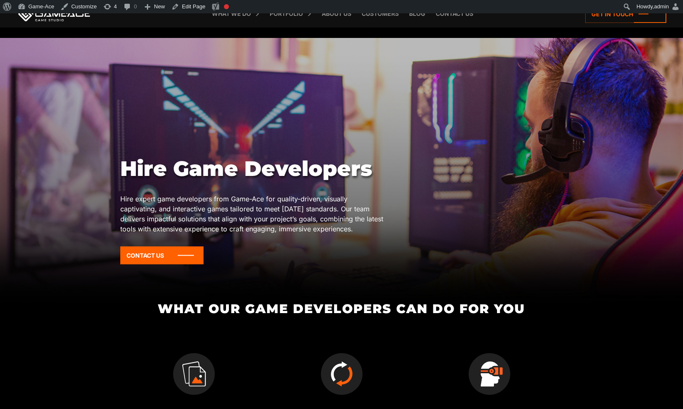
scroll to position [0, 0]
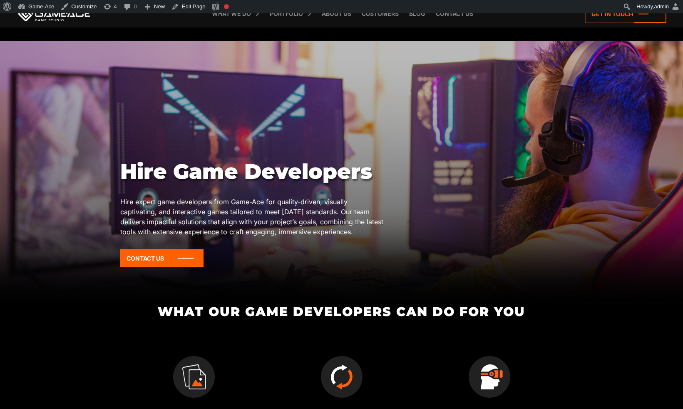
drag, startPoint x: 122, startPoint y: 202, endPoint x: 345, endPoint y: 231, distance: 225.4
click at [345, 231] on p "Hire expert game developers from Game-Ace for quality-driven, visually captivat…" at bounding box center [253, 217] width 266 height 40
copy p "Hire expert game developers from Game-Ace for quality-driven, visually captivat…"
click at [237, 165] on h1 "Hire Game Developers" at bounding box center [253, 171] width 266 height 25
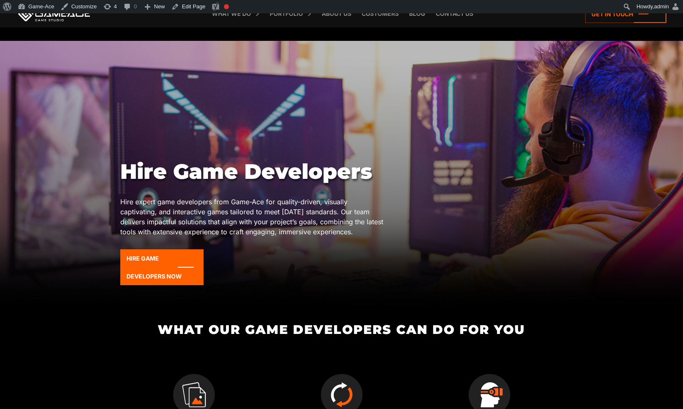
click at [65, 17] on link at bounding box center [54, 13] width 75 height 15
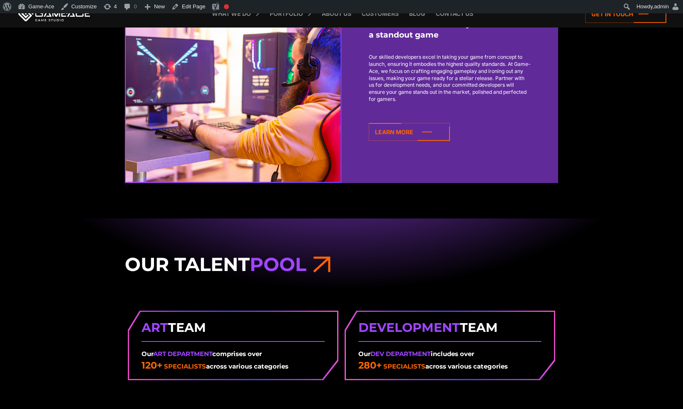
scroll to position [1145, 0]
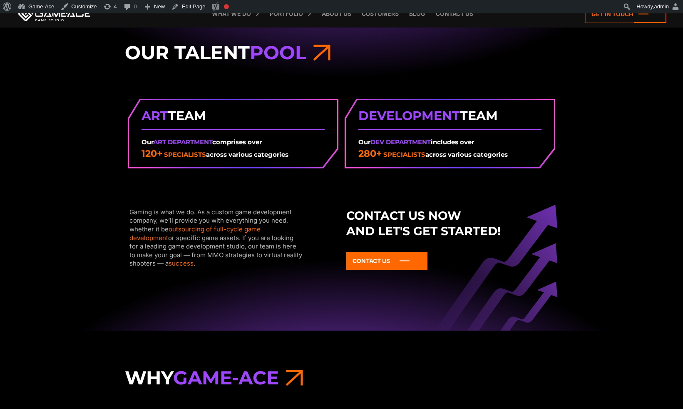
drag, startPoint x: 378, startPoint y: 216, endPoint x: 441, endPoint y: 229, distance: 64.0
click at [441, 229] on strong "Contact us now and let's get started!" at bounding box center [450, 223] width 207 height 31
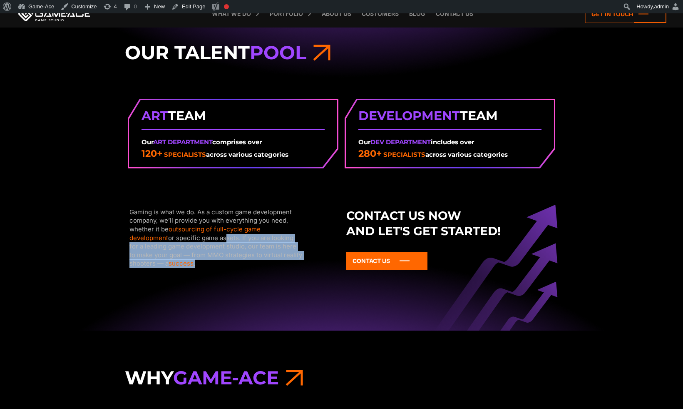
drag, startPoint x: 242, startPoint y: 262, endPoint x: 184, endPoint y: 237, distance: 63.4
click at [184, 237] on div "Gaming is what we do. As a custom game development company, we’ll provide you w…" at bounding box center [217, 238] width 174 height 60
copy div "ssets. If you are looking for a leading game development studio, our team is he…"
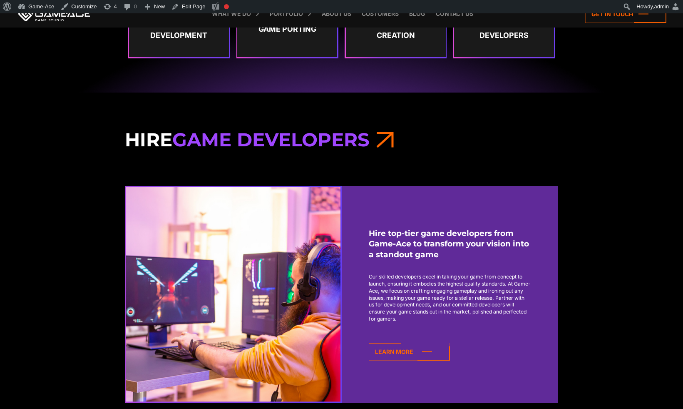
scroll to position [672, 0]
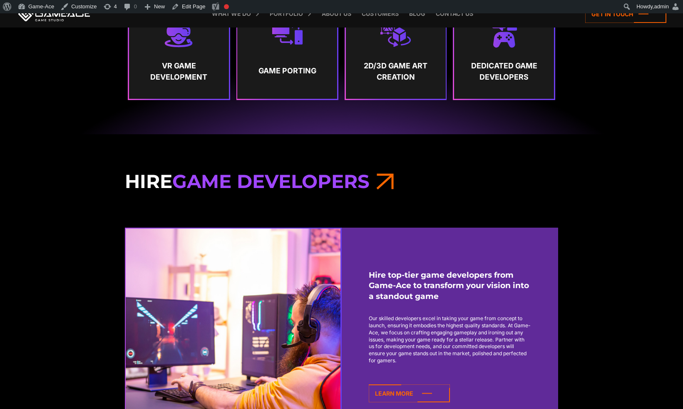
click at [352, 183] on span "Game Developers" at bounding box center [270, 181] width 197 height 23
drag, startPoint x: 290, startPoint y: 177, endPoint x: 336, endPoint y: 181, distance: 46.0
click at [336, 181] on span "Game Developers" at bounding box center [270, 181] width 197 height 23
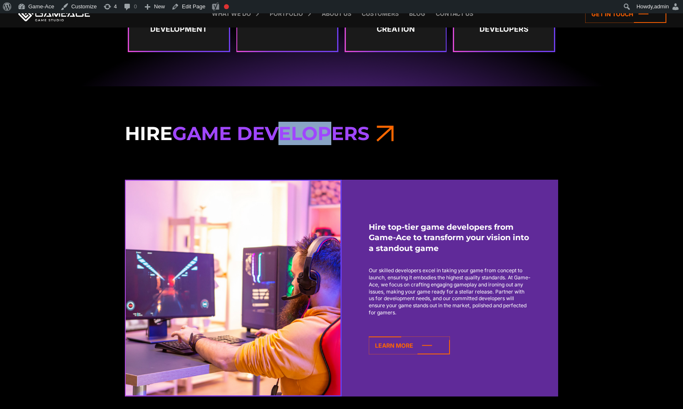
scroll to position [721, 0]
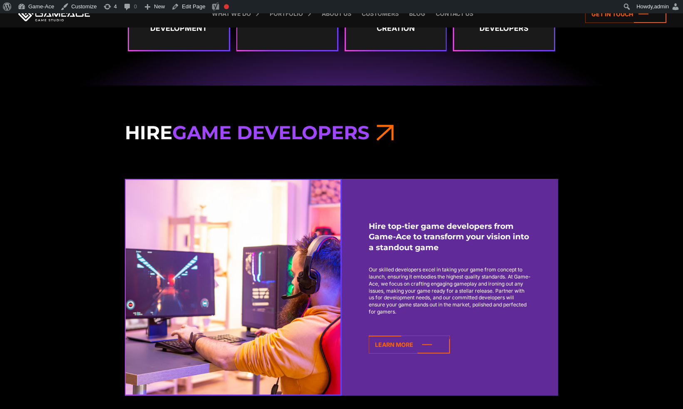
click at [418, 176] on div "Hire Game Developers Hire top-tier game developers from Game-Ace to transform y…" at bounding box center [341, 258] width 443 height 275
click at [412, 338] on icon at bounding box center [409, 344] width 81 height 18
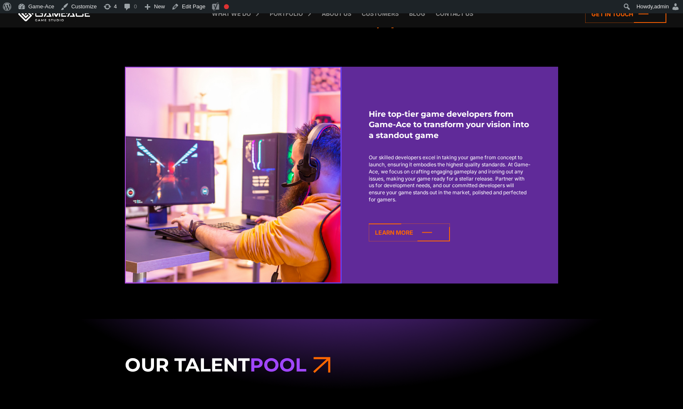
scroll to position [922, 0]
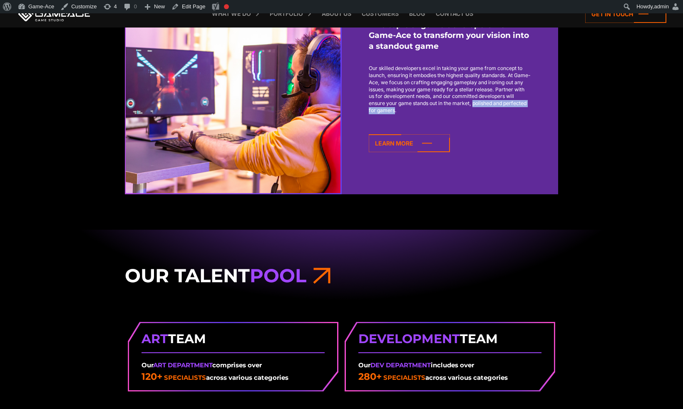
drag, startPoint x: 451, startPoint y: 112, endPoint x: 370, endPoint y: 111, distance: 81.6
click at [370, 111] on p "Our skilled developers excel in taking your game from concept to launch, ensuri…" at bounding box center [450, 89] width 162 height 49
copy p "polished and perfected for gamers"
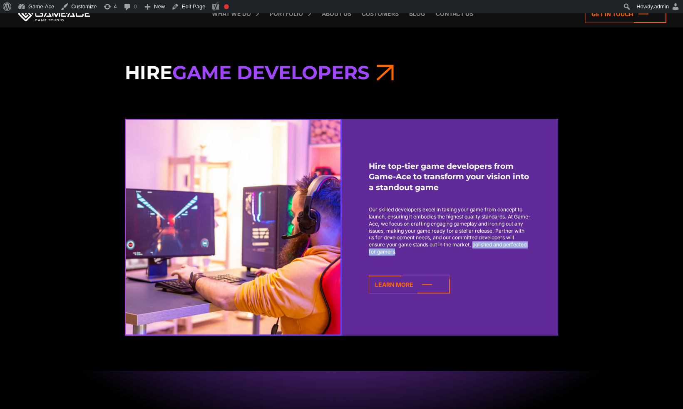
scroll to position [787, 0]
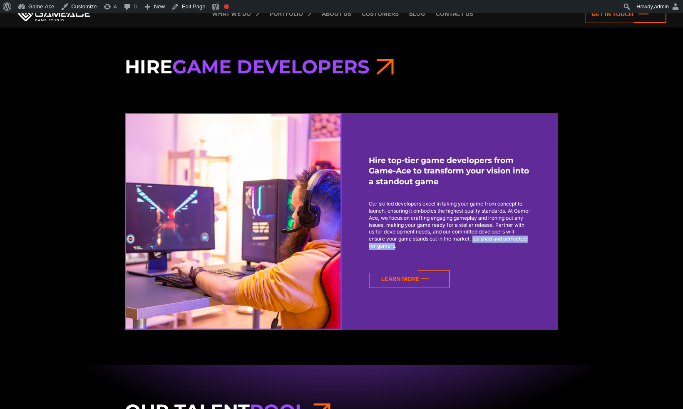
click at [410, 285] on icon at bounding box center [409, 278] width 81 height 18
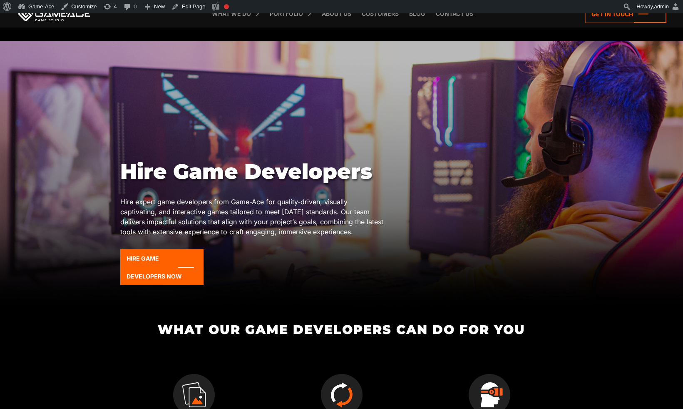
click at [197, 174] on h1 "Hire Game Developers" at bounding box center [253, 171] width 266 height 25
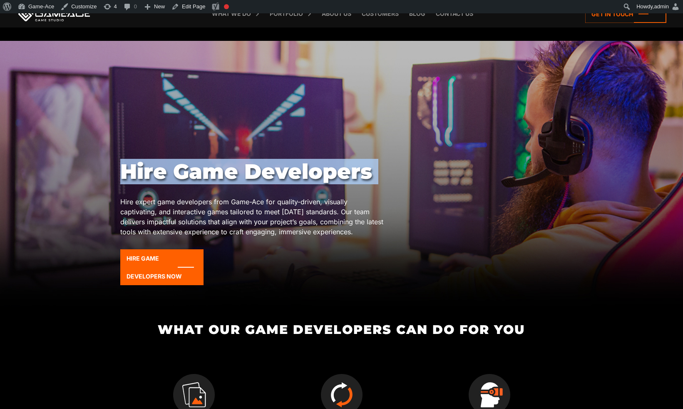
click at [197, 174] on h1 "Hire Game Developers" at bounding box center [253, 171] width 266 height 25
click at [69, 20] on link at bounding box center [54, 13] width 75 height 15
click at [45, 18] on link at bounding box center [54, 13] width 75 height 15
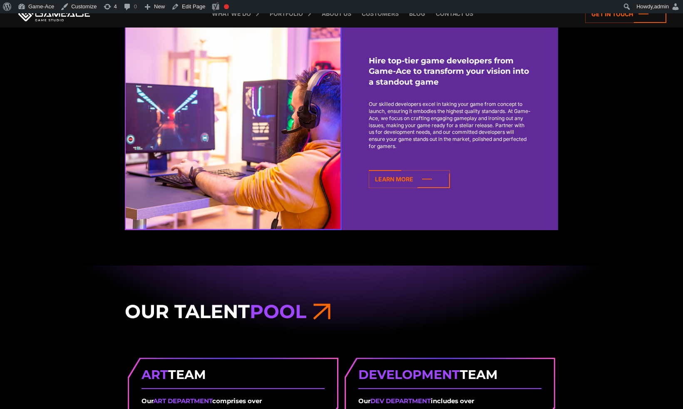
scroll to position [890, 0]
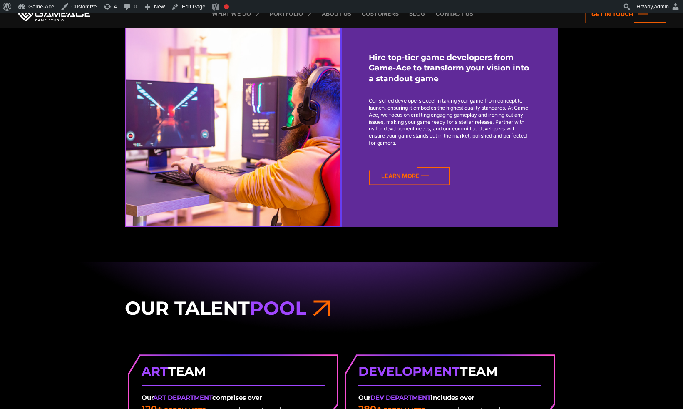
click at [407, 180] on icon at bounding box center [409, 176] width 81 height 18
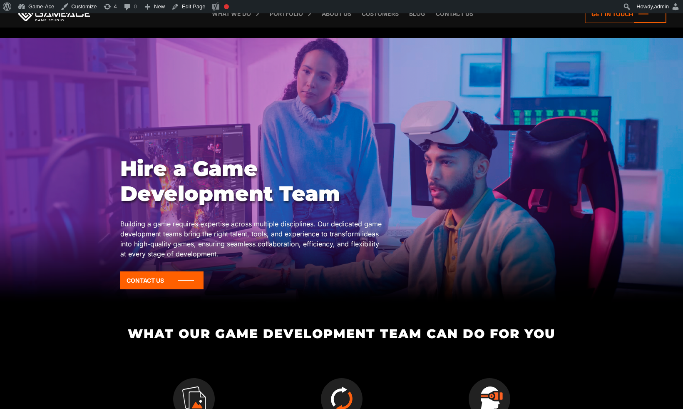
scroll to position [3, 0]
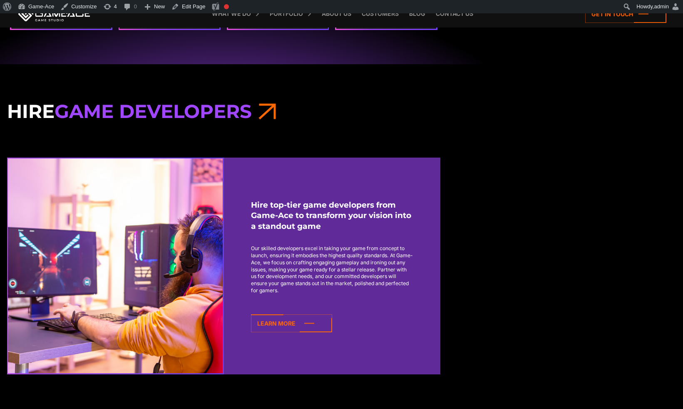
scroll to position [504, 118]
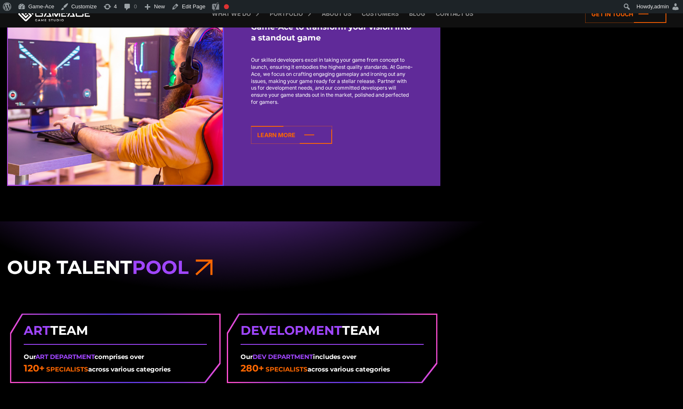
scroll to position [947, 118]
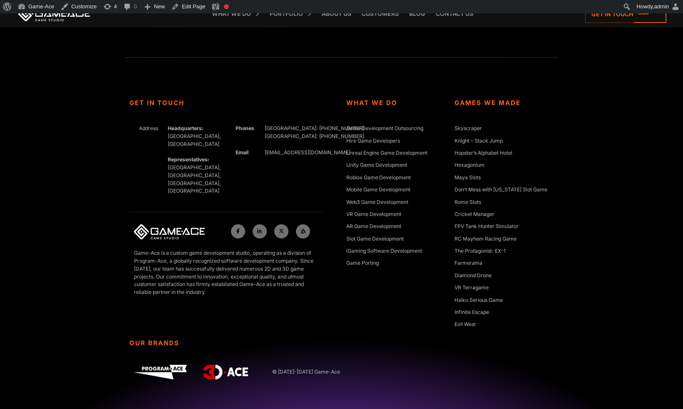
scroll to position [3826, 0]
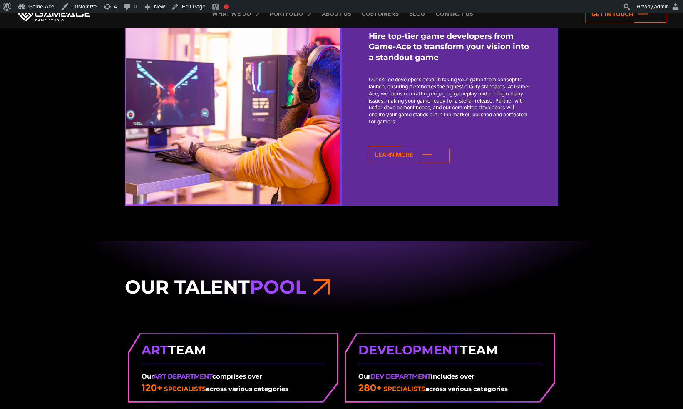
scroll to position [911, 0]
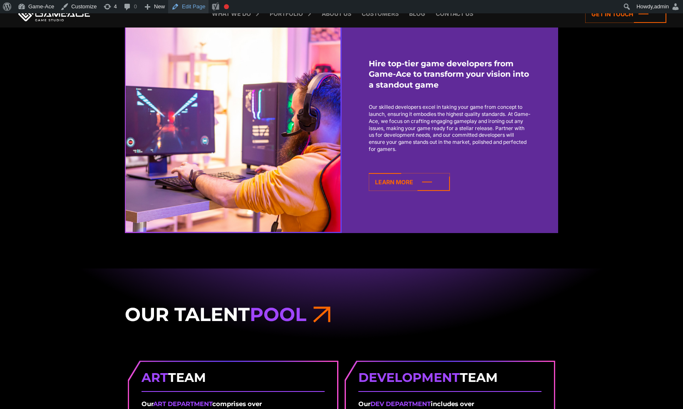
scroll to position [903, 0]
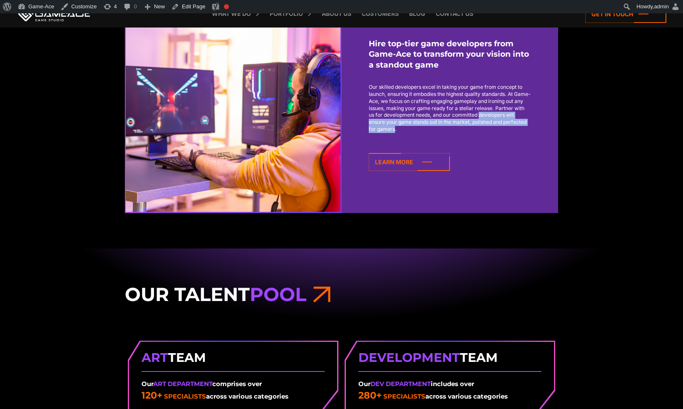
drag, startPoint x: 452, startPoint y: 131, endPoint x: 368, endPoint y: 121, distance: 84.7
click at [368, 121] on div "Hire top-tier game developers from Game-Ace to transform your vision into a sta…" at bounding box center [450, 104] width 217 height 217
copy p "developers will ensure your game stands out in the market, polished and perfect…"
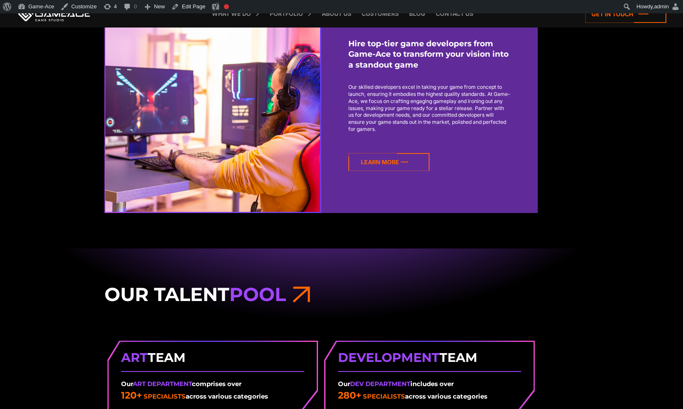
click at [389, 161] on icon at bounding box center [389, 162] width 81 height 18
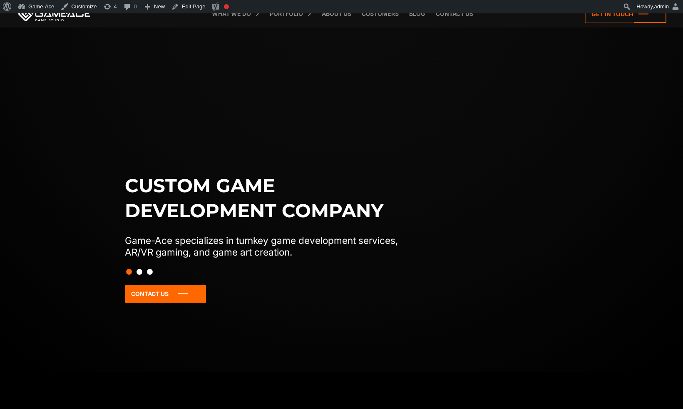
scroll to position [95, 0]
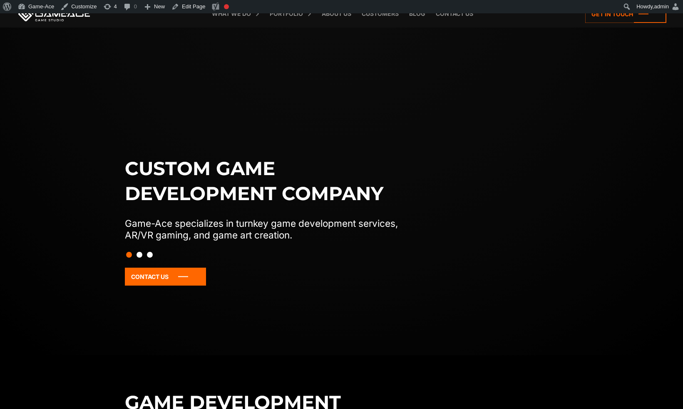
click at [140, 256] on button "Slide 2" at bounding box center [140, 254] width 6 height 14
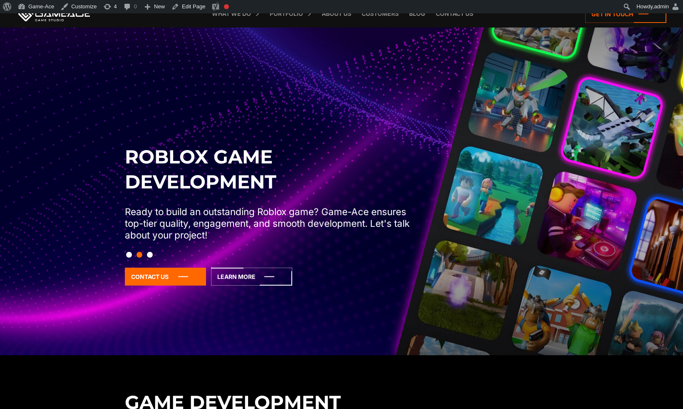
click at [151, 256] on button "Slide 3" at bounding box center [150, 254] width 6 height 14
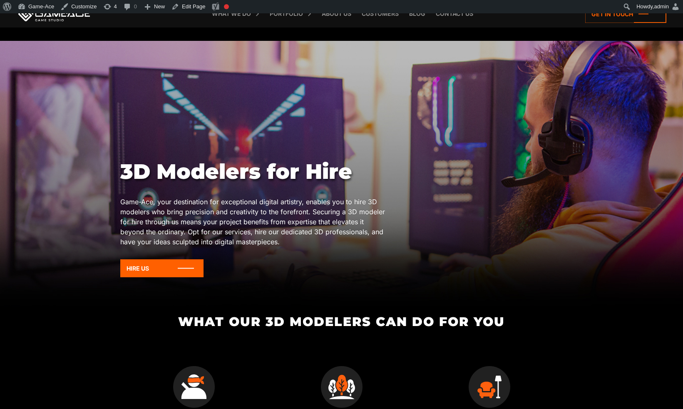
click at [528, 163] on div "3D Modelers for Hire Game-Ace, your destination for exceptional digital artistr…" at bounding box center [341, 221] width 443 height 124
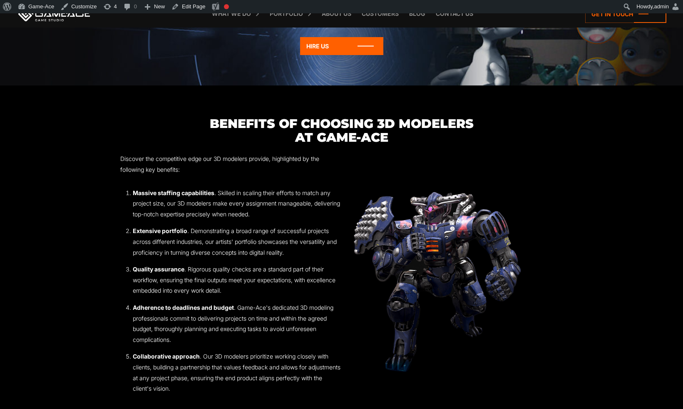
scroll to position [658, 0]
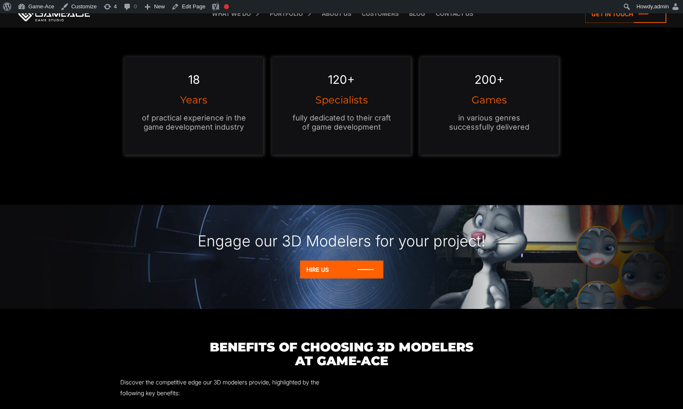
click at [367, 241] on div "Engage our 3D Modelers for your project!" at bounding box center [341, 232] width 683 height 56
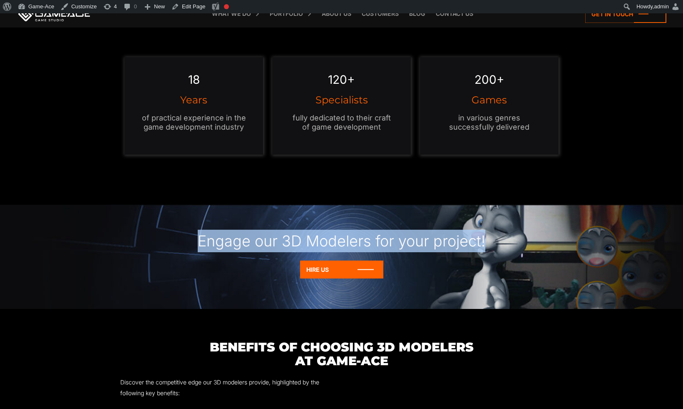
click at [367, 241] on div "Engage our 3D Modelers for your project!" at bounding box center [341, 232] width 683 height 56
copy div "Engage our 3D Modelers for your project!"
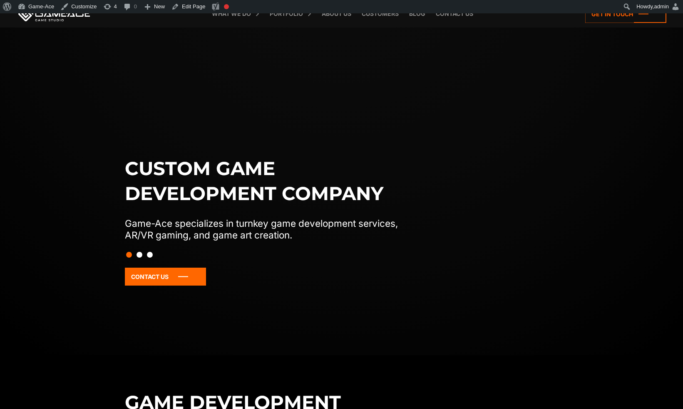
click at [141, 256] on button "Slide 2" at bounding box center [140, 254] width 6 height 14
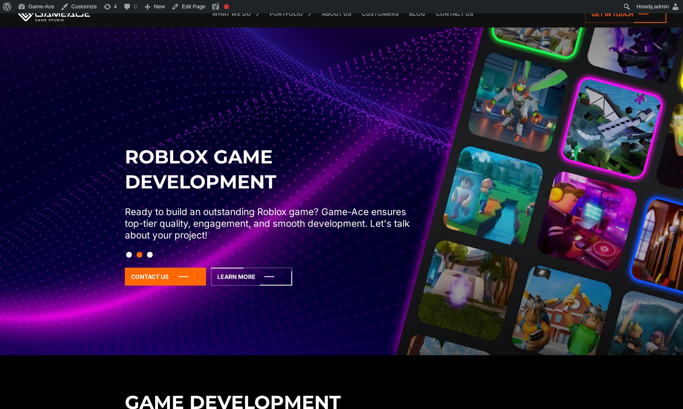
click at [151, 254] on button "Slide 3" at bounding box center [150, 254] width 6 height 14
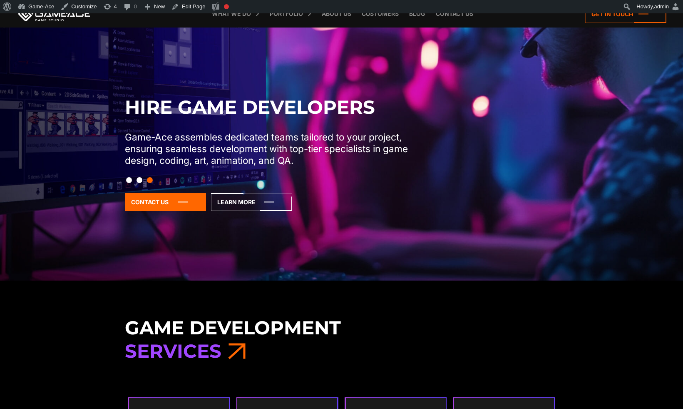
scroll to position [170, 0]
click at [193, 133] on p "Game-Ace assembles dedicated teams tailored to your project, ensuring seamless …" at bounding box center [270, 148] width 291 height 35
click at [332, 139] on p "Game-Ace assembles dedicated teams tailored to your project, ensuring seamless …" at bounding box center [270, 148] width 291 height 35
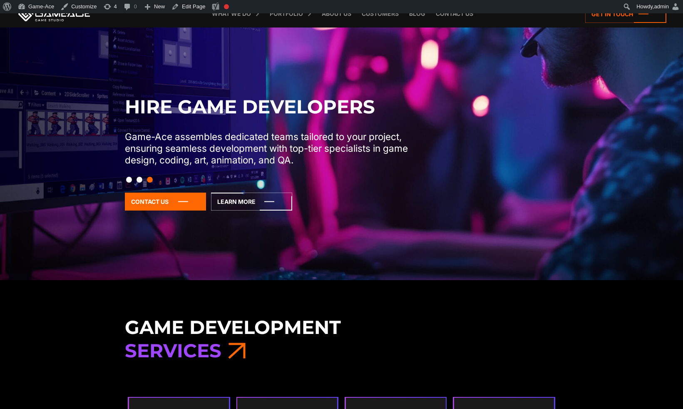
click at [151, 151] on p "Game-Ace assembles dedicated teams tailored to your project, ensuring seamless …" at bounding box center [270, 148] width 291 height 35
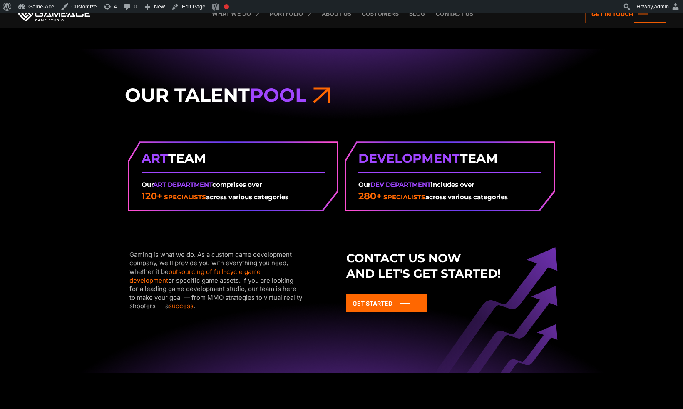
scroll to position [1153, 0]
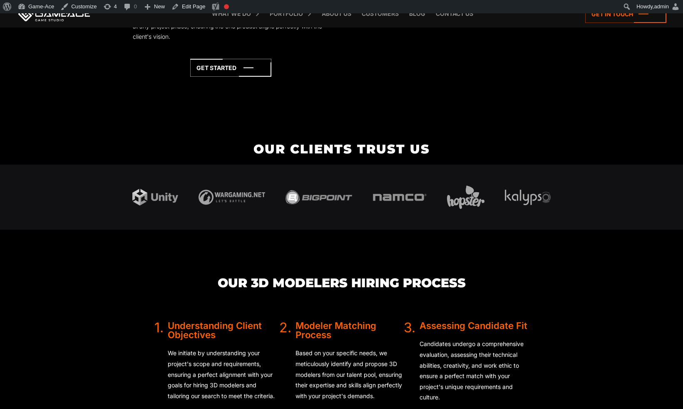
scroll to position [1292, 0]
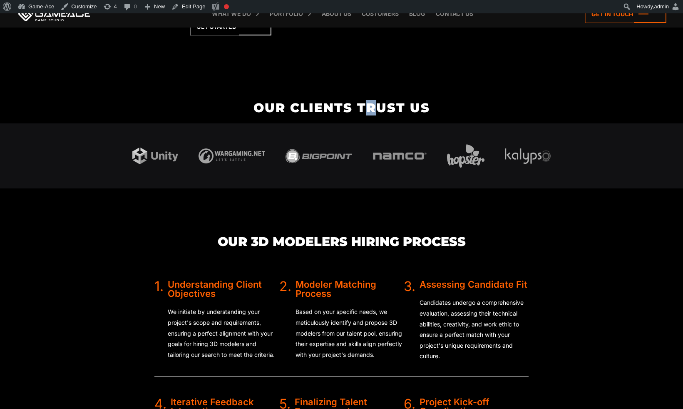
click at [370, 105] on h2 "Our clients trust us" at bounding box center [341, 108] width 683 height 14
click at [369, 105] on h2 "Our clients trust us" at bounding box center [341, 108] width 683 height 14
click at [367, 106] on h2 "Our clients trust us" at bounding box center [341, 108] width 683 height 14
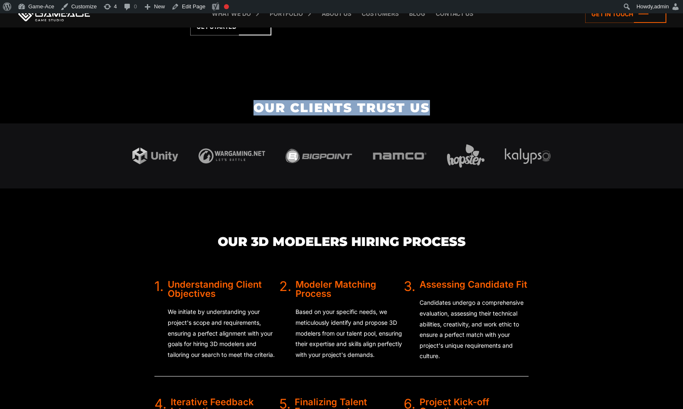
click at [367, 106] on h2 "Our clients trust us" at bounding box center [341, 108] width 683 height 14
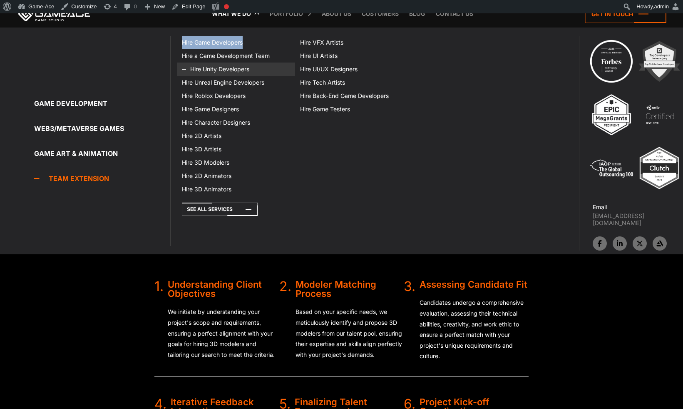
click at [222, 72] on link "Hire Unity Developers" at bounding box center [236, 68] width 118 height 13
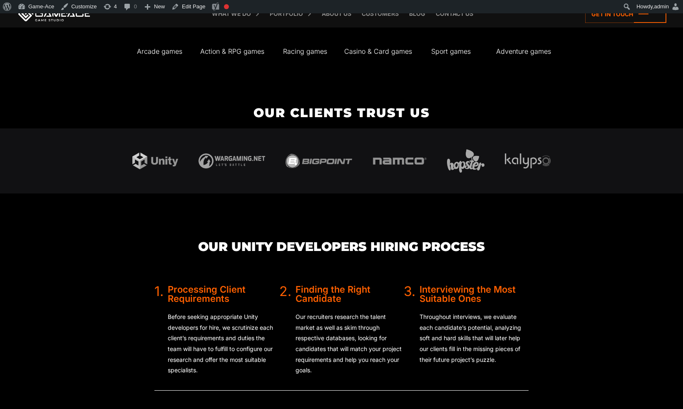
scroll to position [1360, 0]
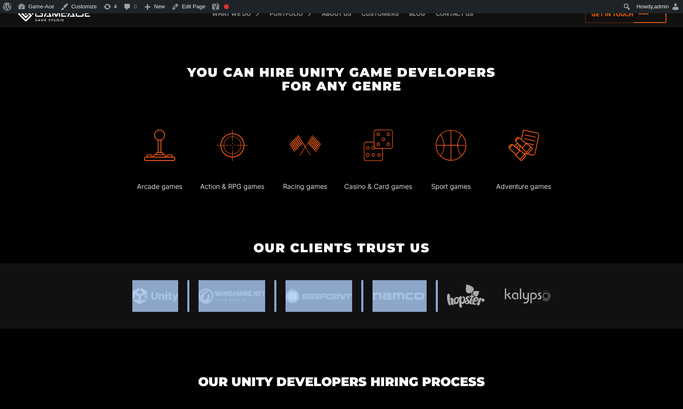
drag, startPoint x: 439, startPoint y: 292, endPoint x: 441, endPoint y: 264, distance: 28.4
click at [441, 264] on div at bounding box center [342, 295] width 444 height 65
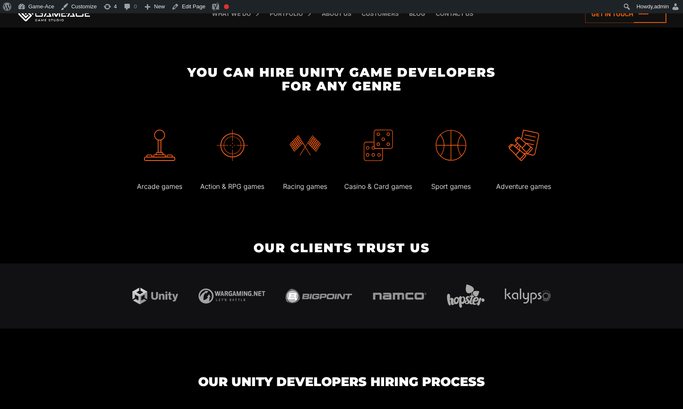
click at [446, 284] on div at bounding box center [342, 295] width 444 height 65
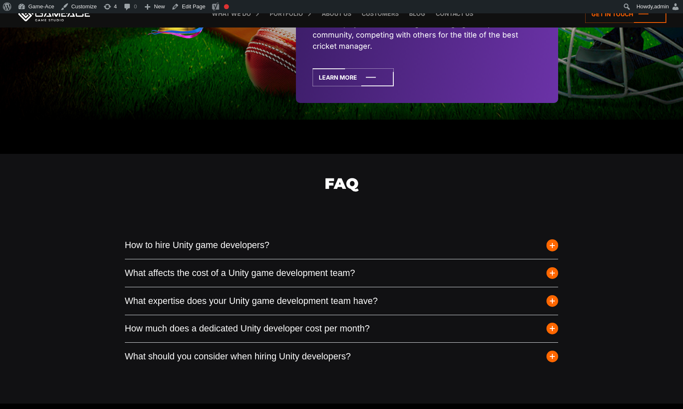
scroll to position [2212, 0]
